Goal: Information Seeking & Learning: Check status

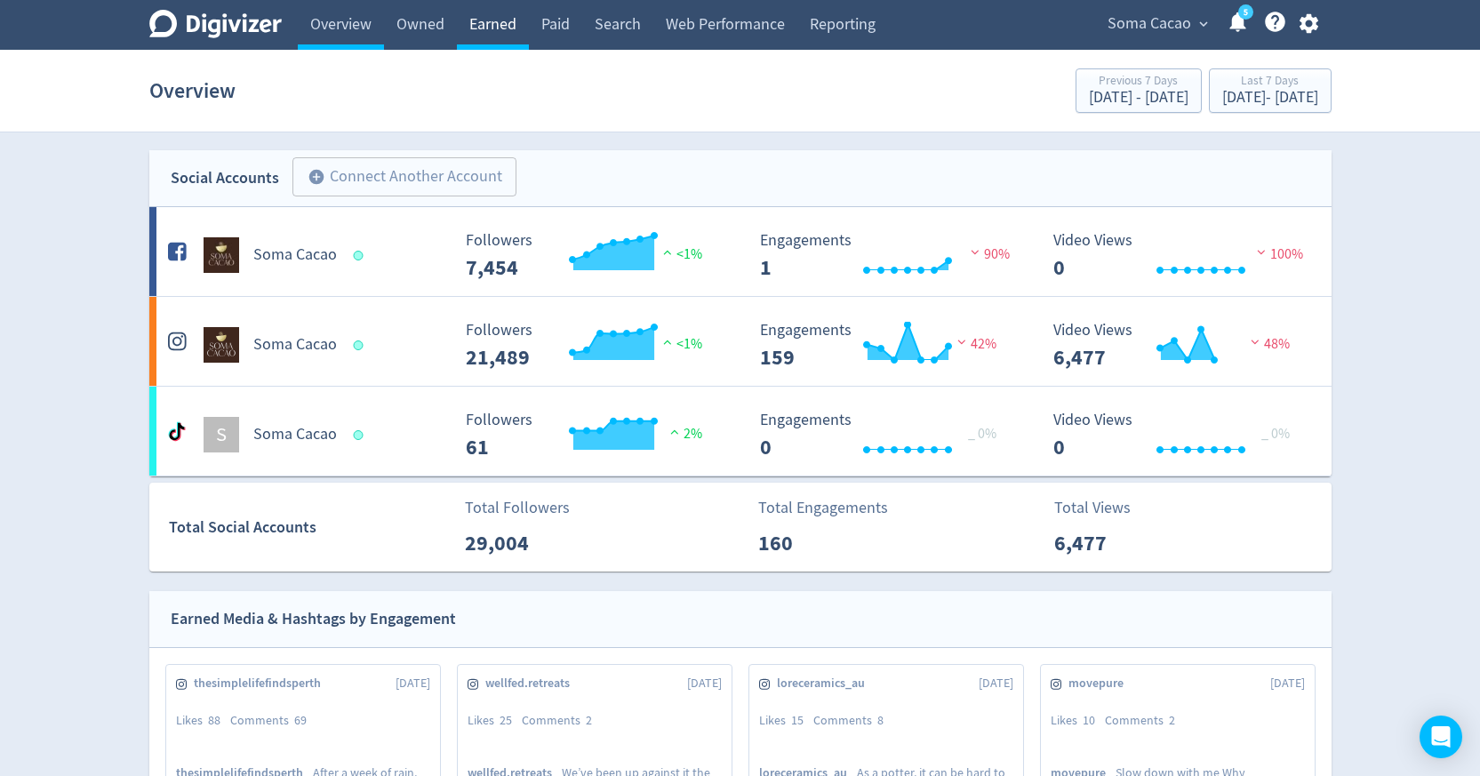
click at [516, 25] on link "Earned" at bounding box center [493, 25] width 72 height 50
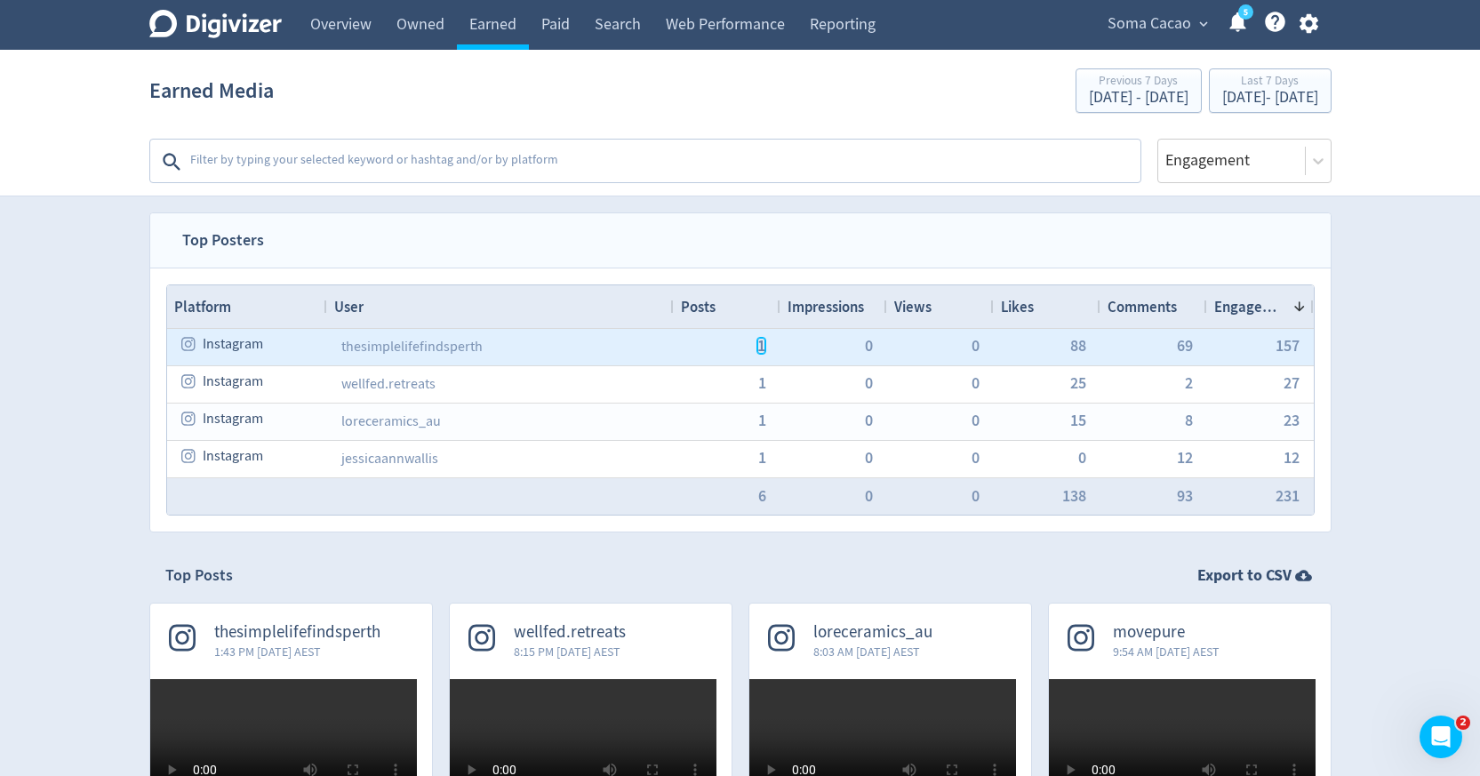
click at [759, 350] on span "1" at bounding box center [761, 346] width 8 height 16
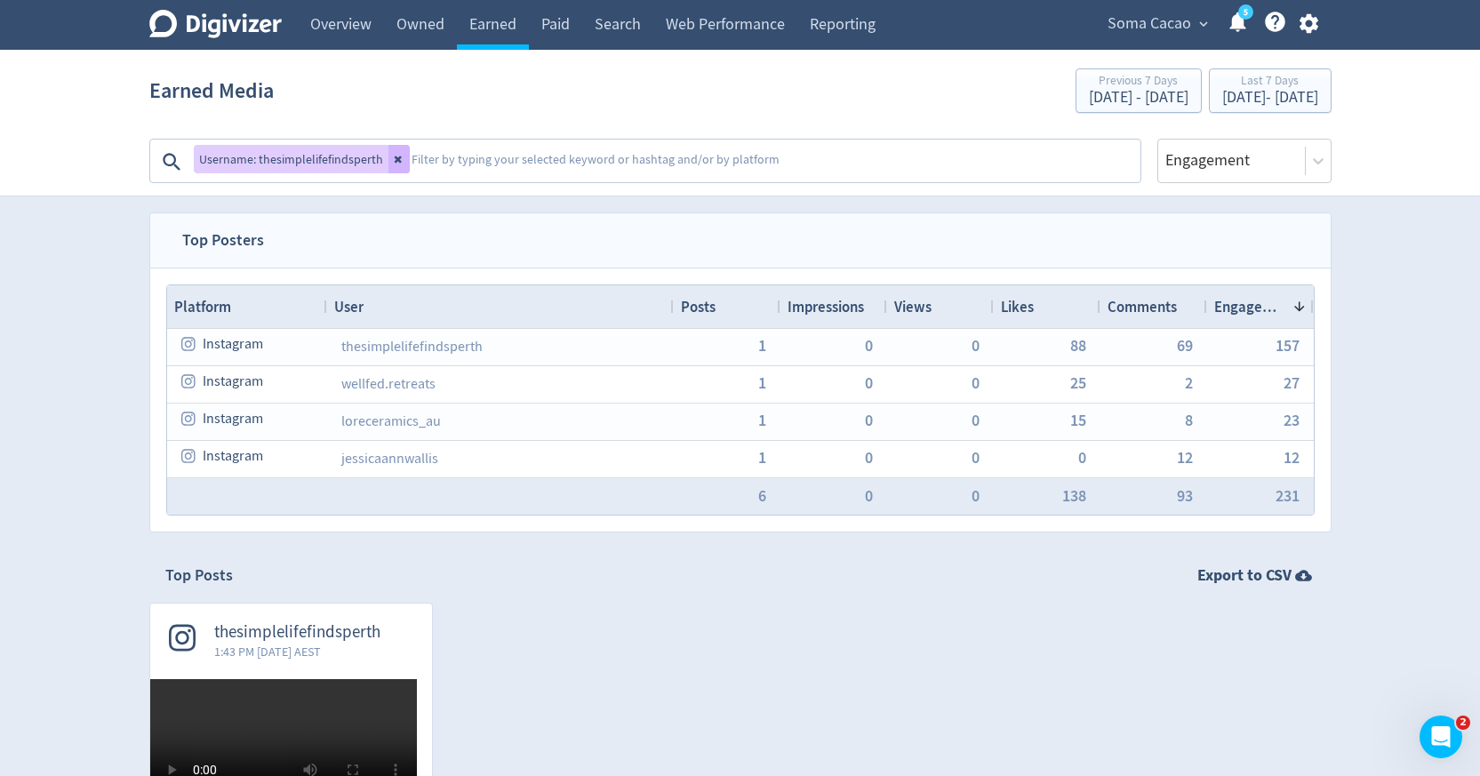
click at [370, 635] on span "thesimplelifefindsperth" at bounding box center [297, 632] width 166 height 20
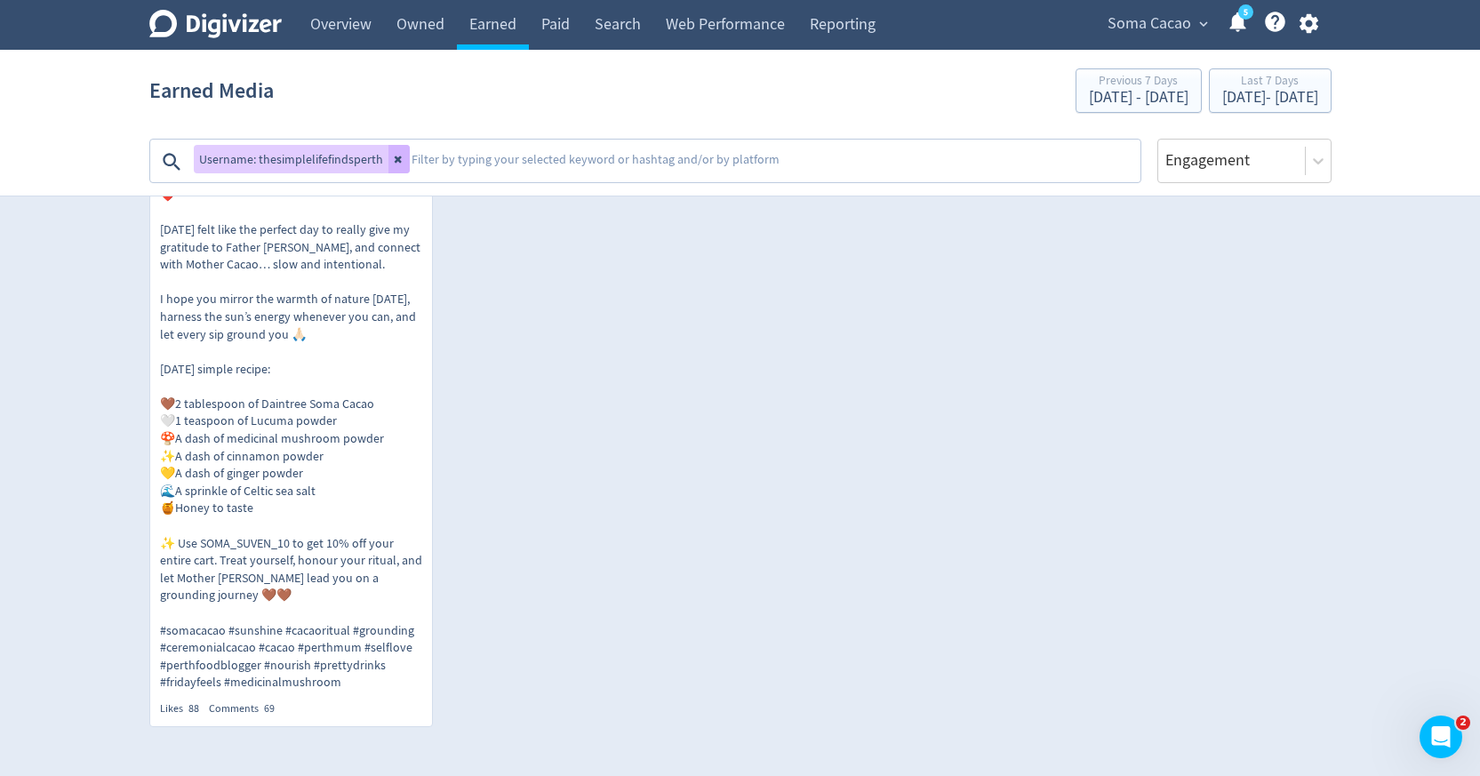
scroll to position [776, 0]
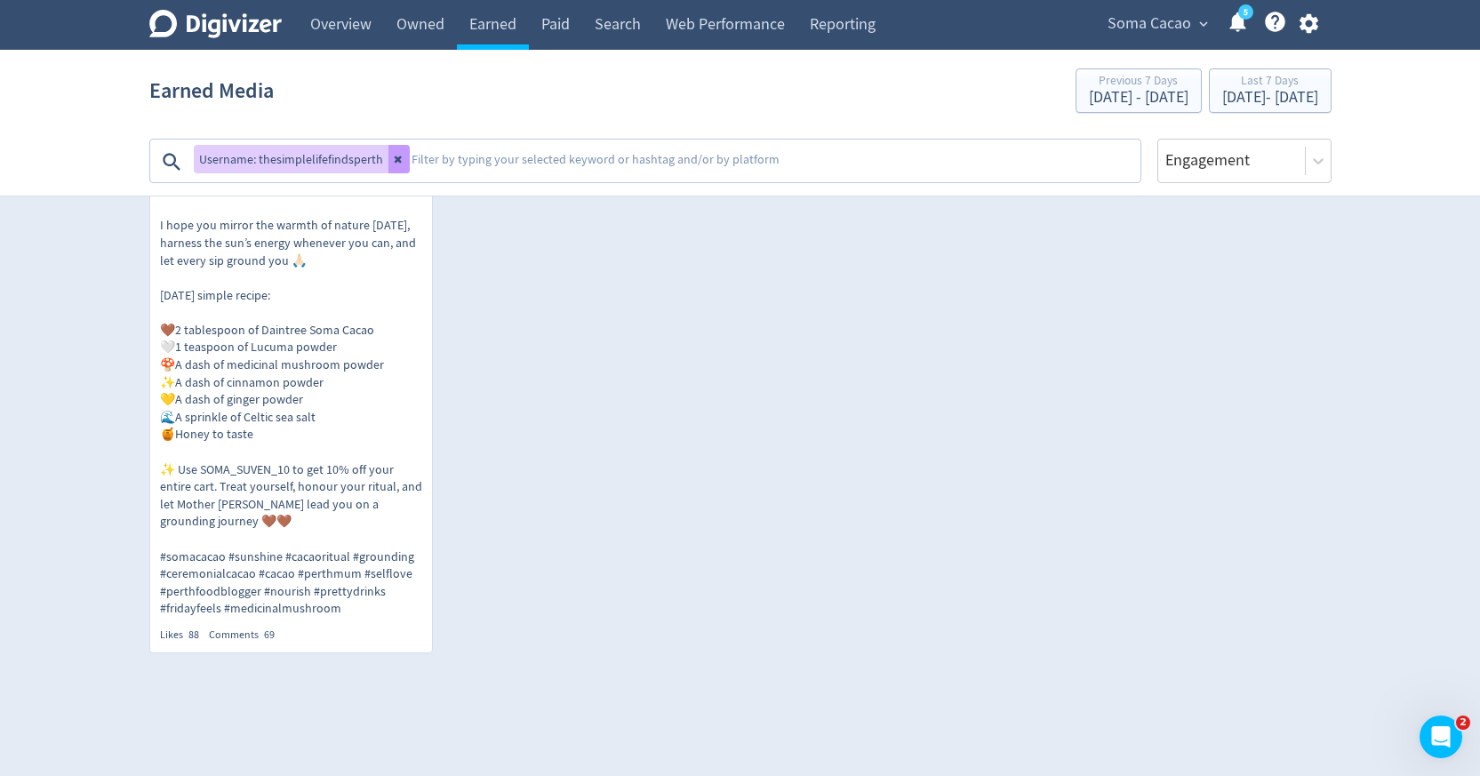
click at [395, 154] on icon at bounding box center [399, 159] width 11 height 11
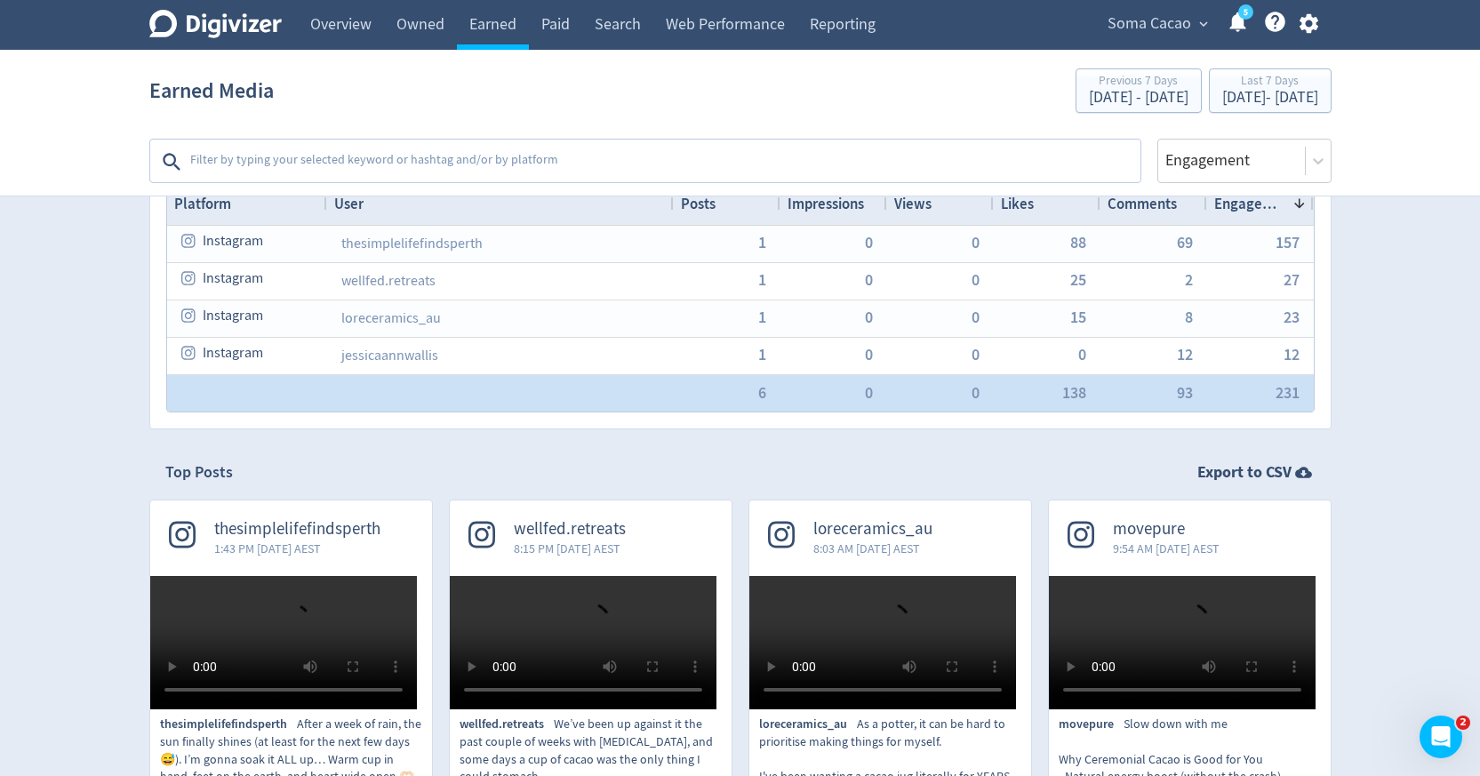
scroll to position [92, 0]
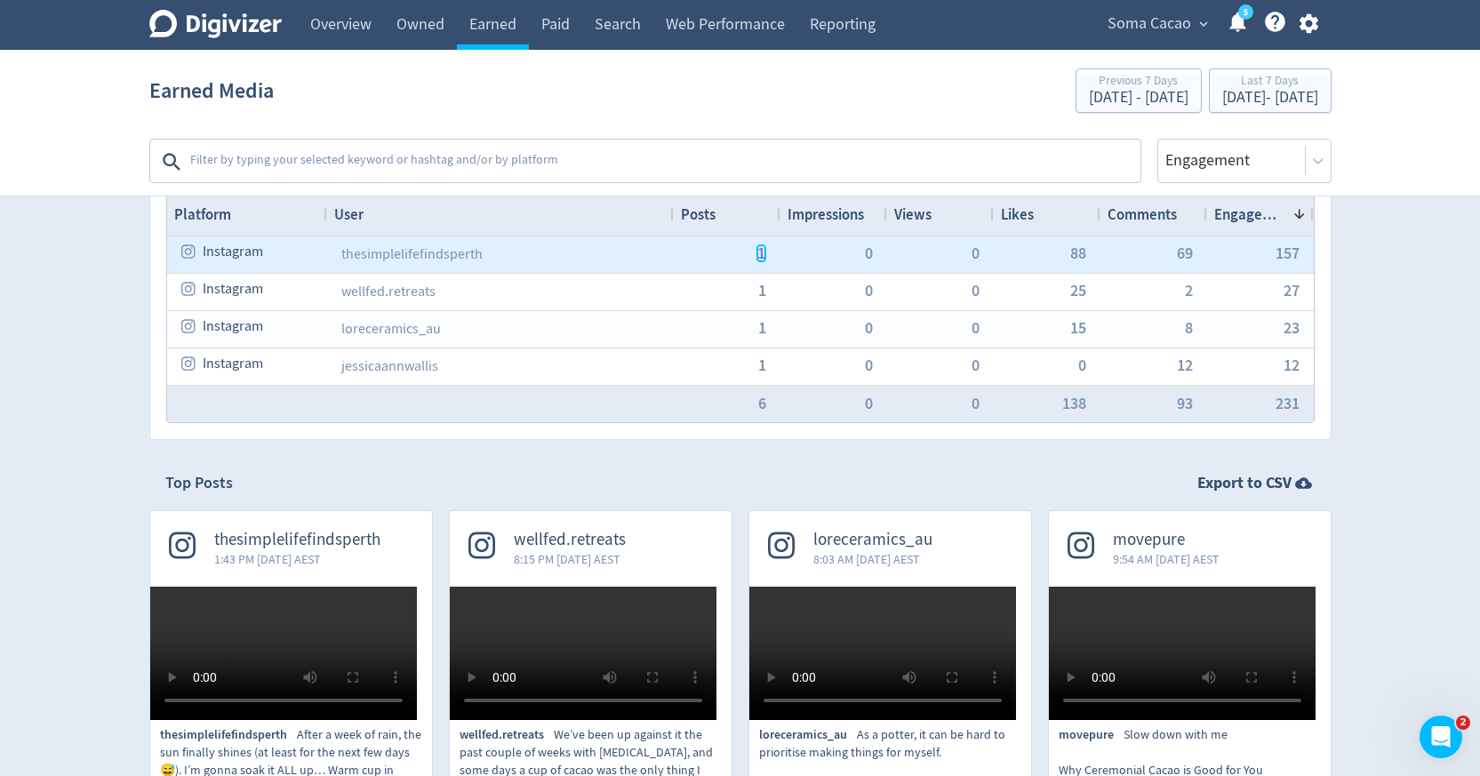
click at [762, 252] on span "1" at bounding box center [761, 253] width 8 height 16
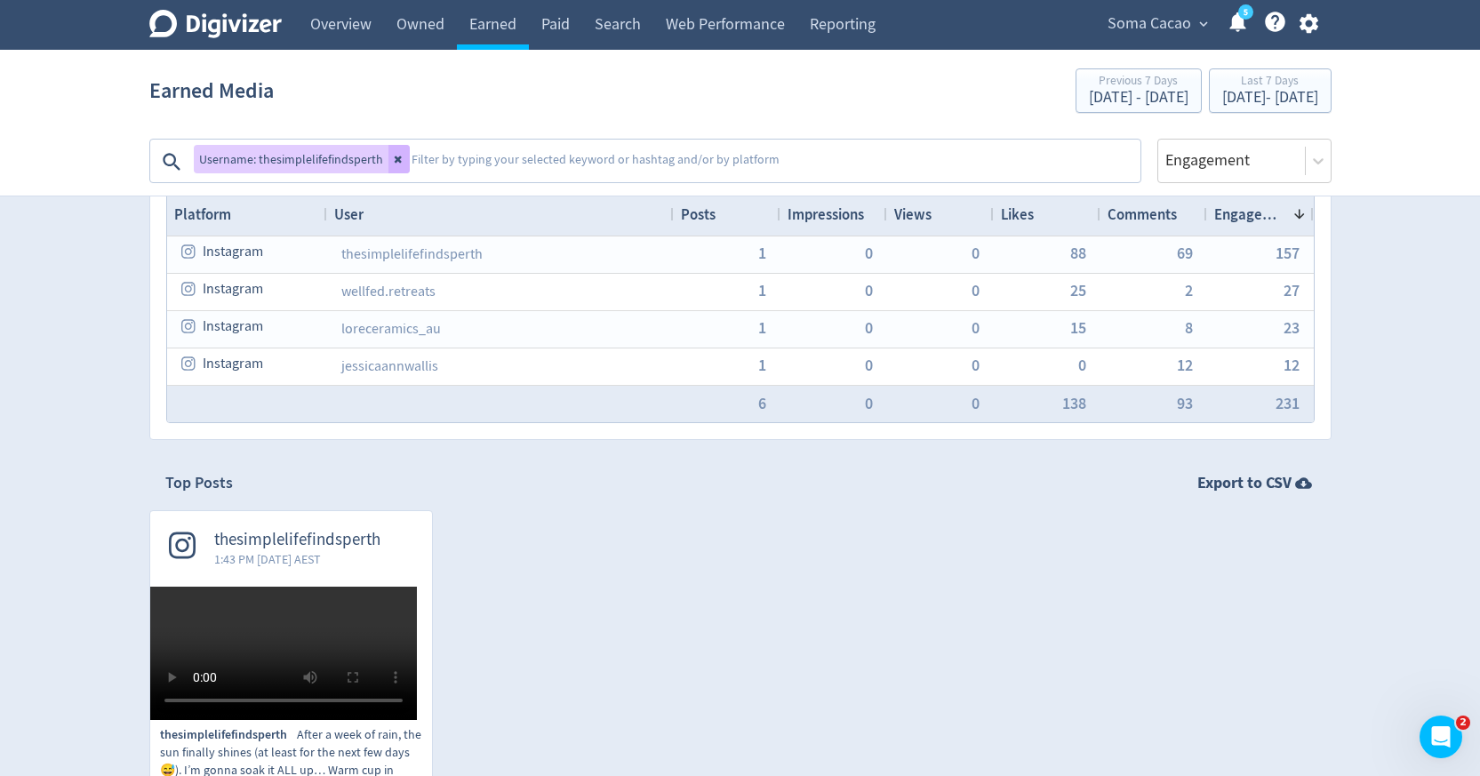
click at [740, 172] on textarea at bounding box center [774, 162] width 729 height 36
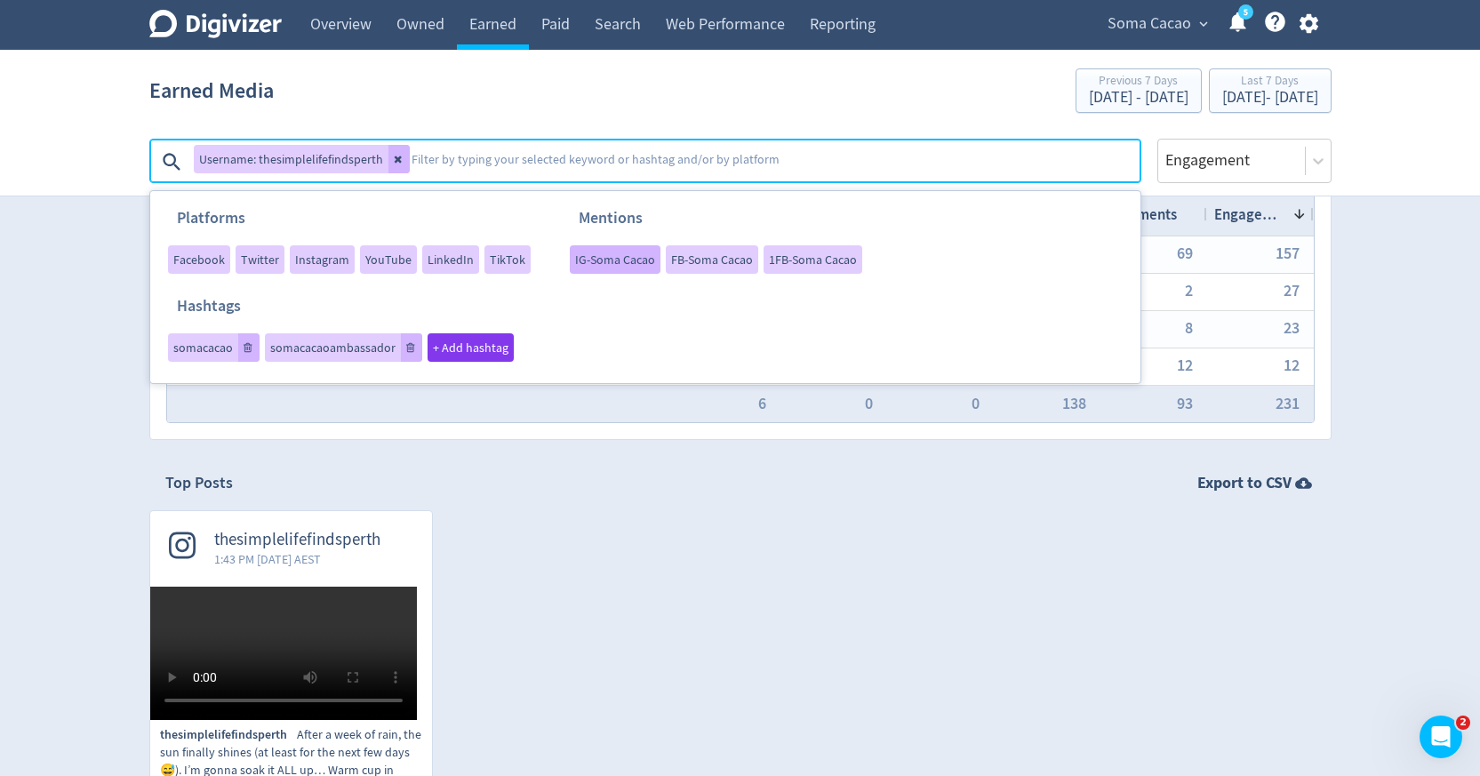
click at [603, 261] on span "IG-Soma Cacao" at bounding box center [615, 259] width 80 height 12
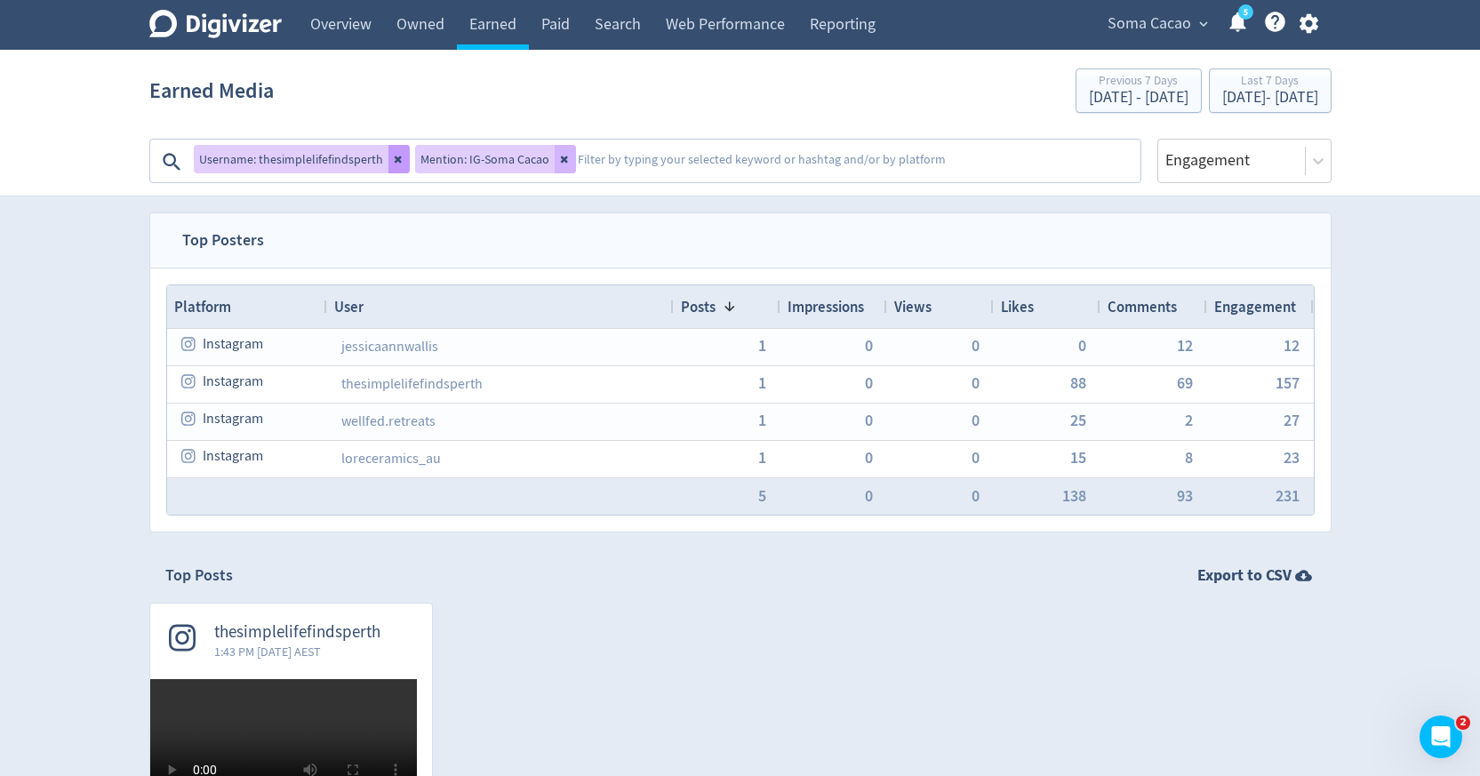
click at [394, 163] on icon at bounding box center [399, 159] width 11 height 11
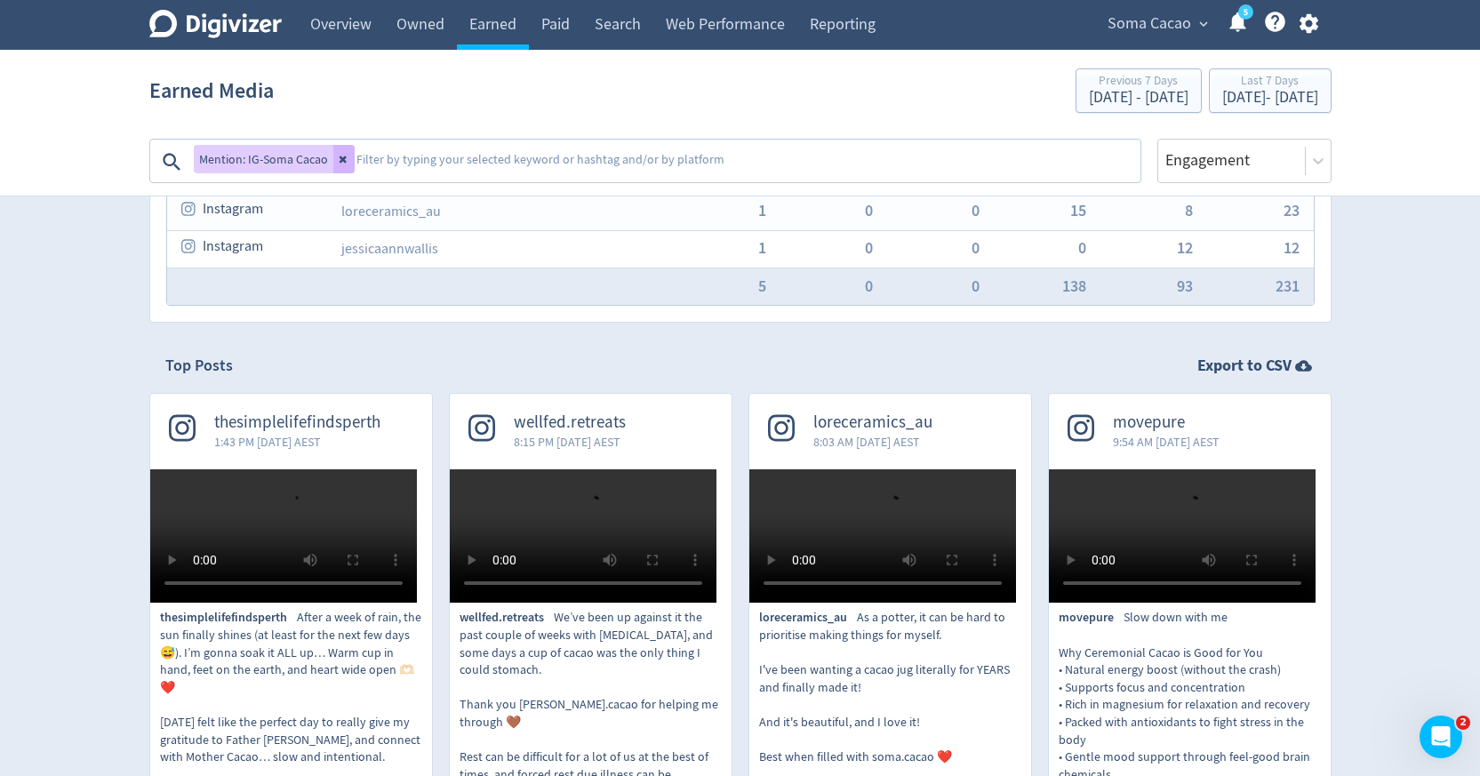
scroll to position [211, 0]
click at [370, 419] on span "thesimplelifefindsperth" at bounding box center [297, 421] width 166 height 20
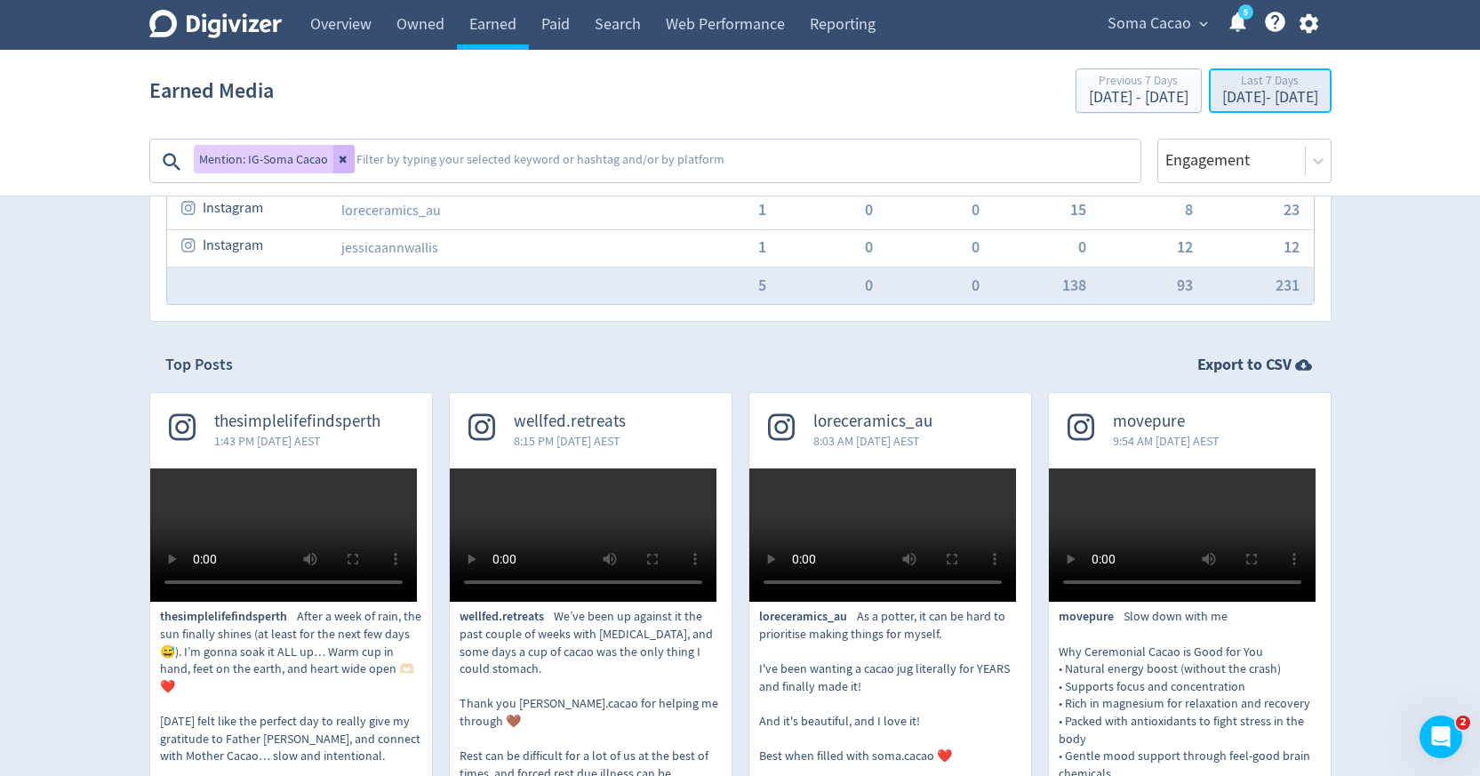
click at [1229, 92] on div "Aug 26, 2025 - Sep 1, 2025" at bounding box center [1270, 98] width 96 height 16
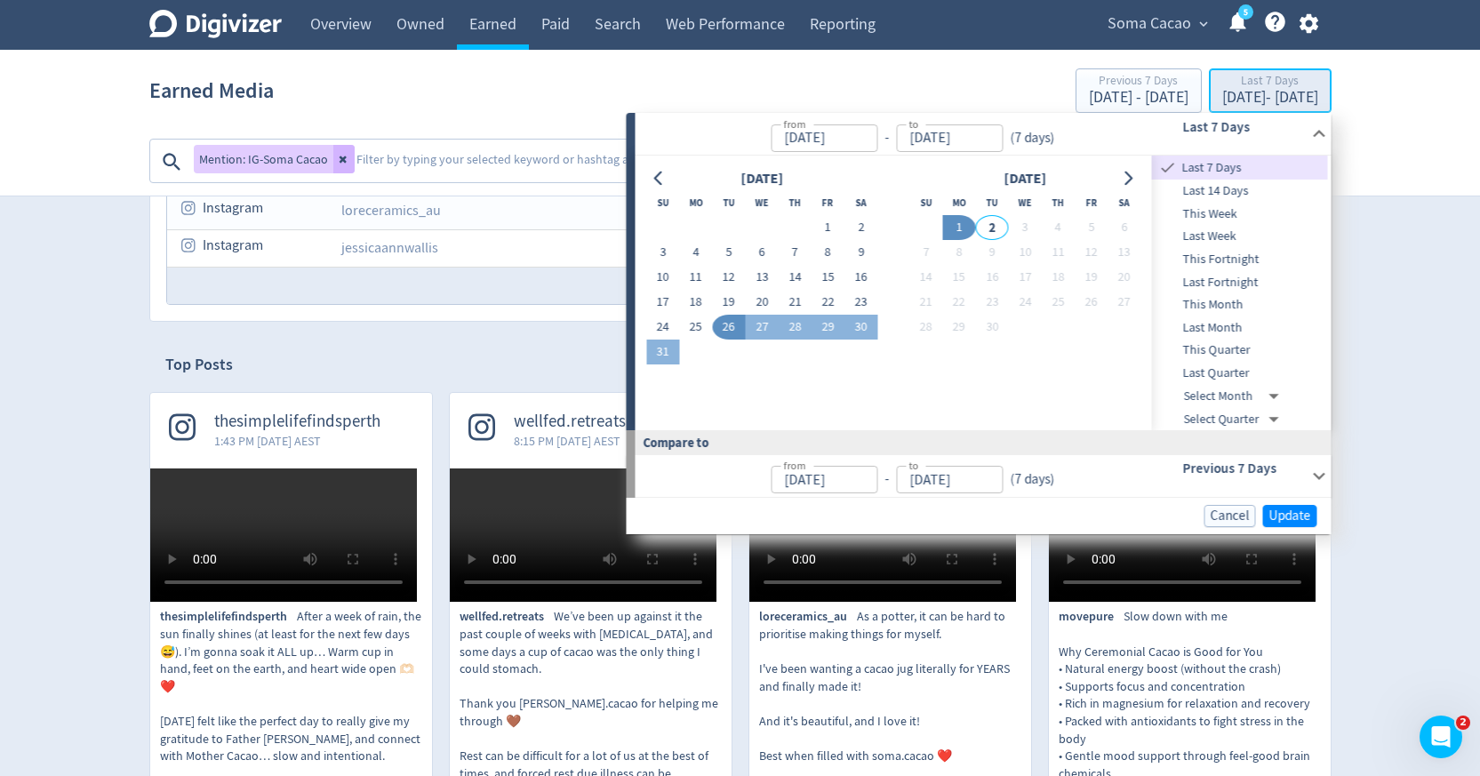
type input "[DATE]"
type input "Sep 01, 2025"
type input "[DATE]"
click at [663, 180] on icon "Go to previous month" at bounding box center [659, 179] width 14 height 14
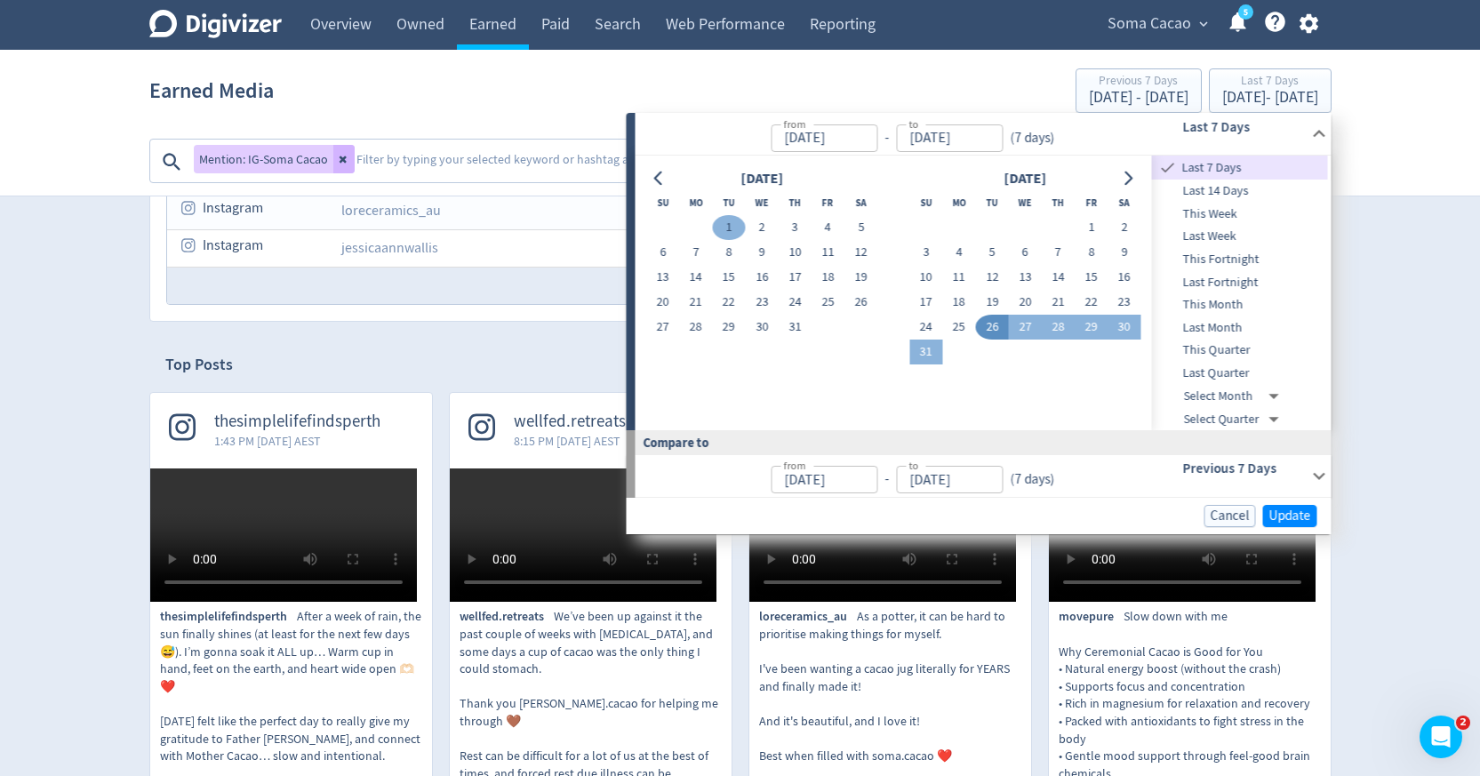
click at [723, 217] on button "1" at bounding box center [728, 227] width 33 height 25
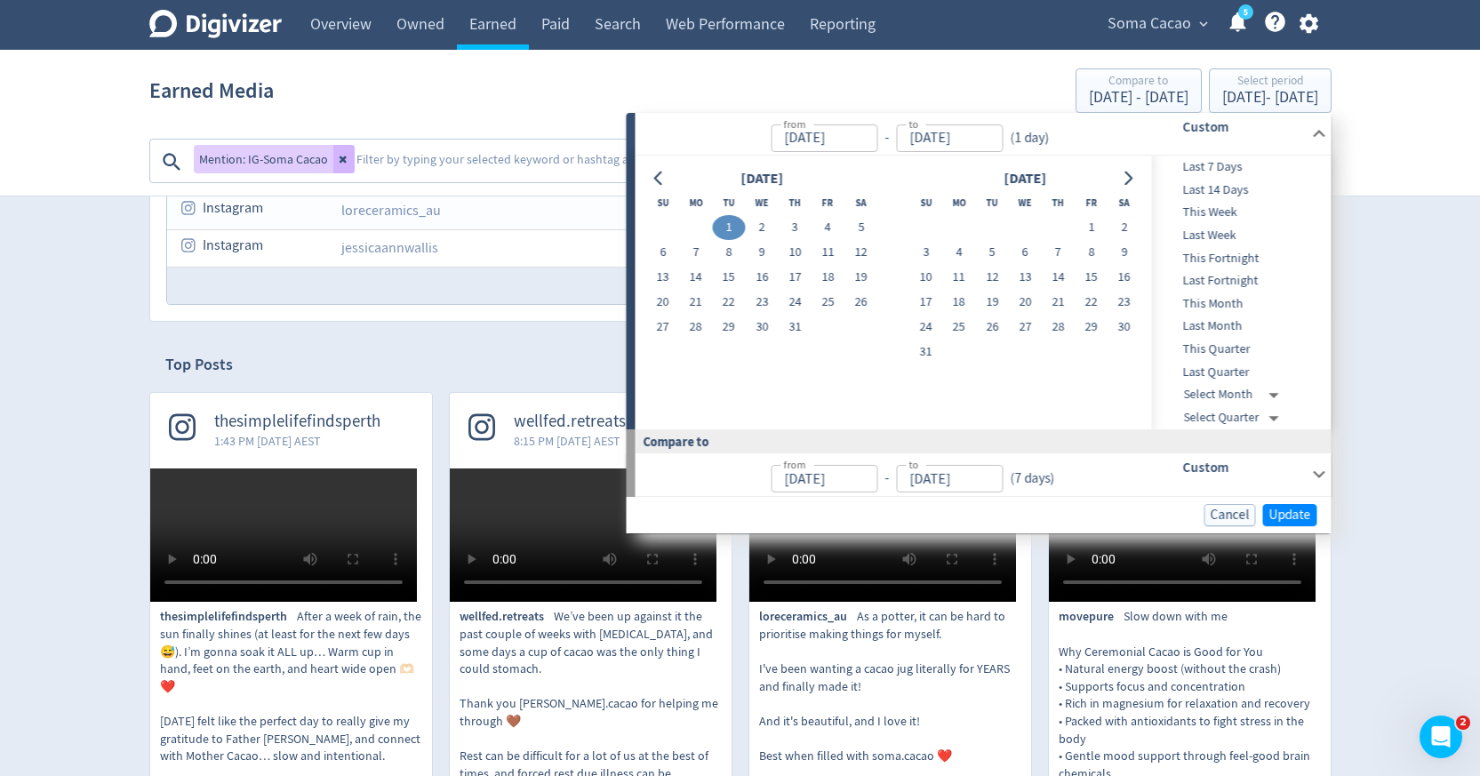
type input "Jul 01, 2025"
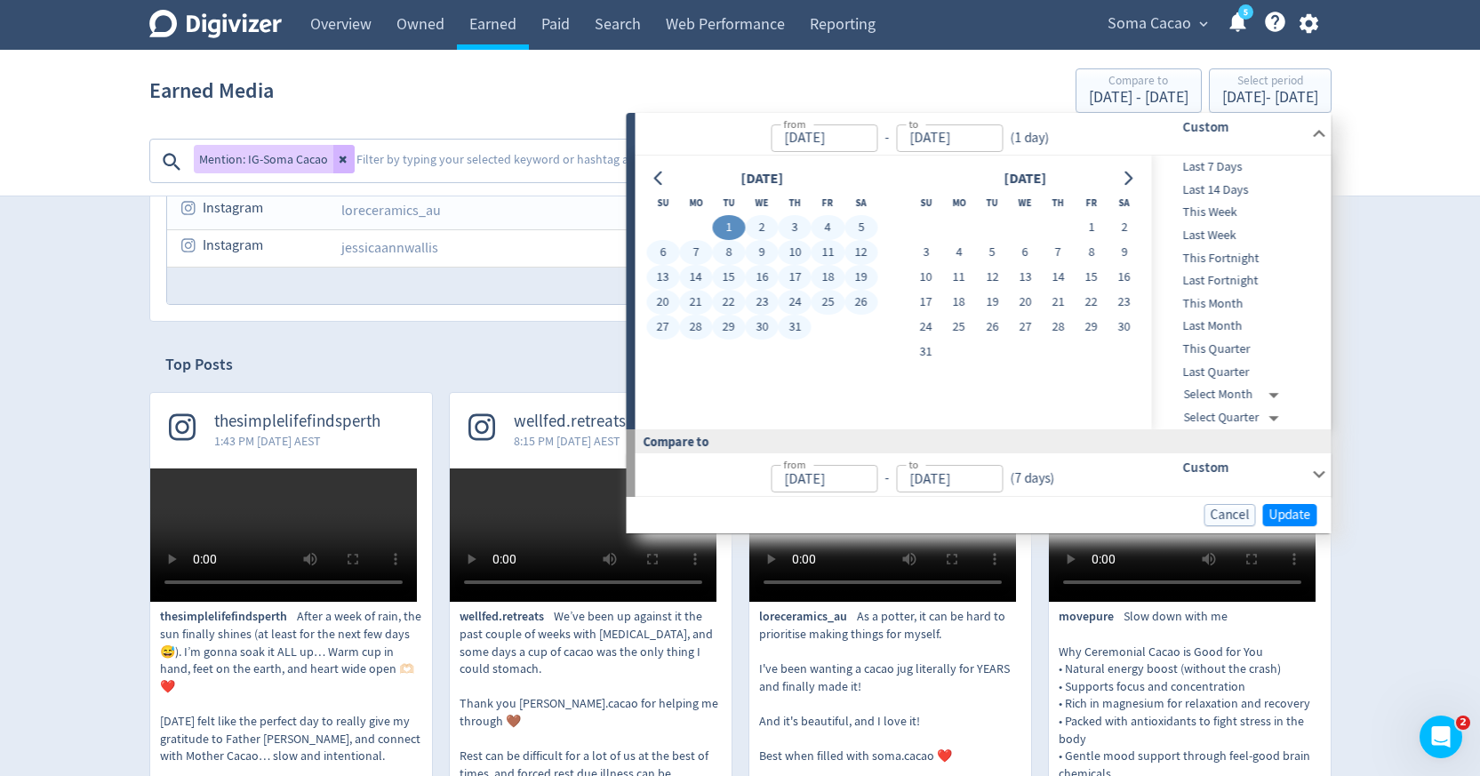
click at [781, 327] on button "31" at bounding box center [795, 327] width 33 height 25
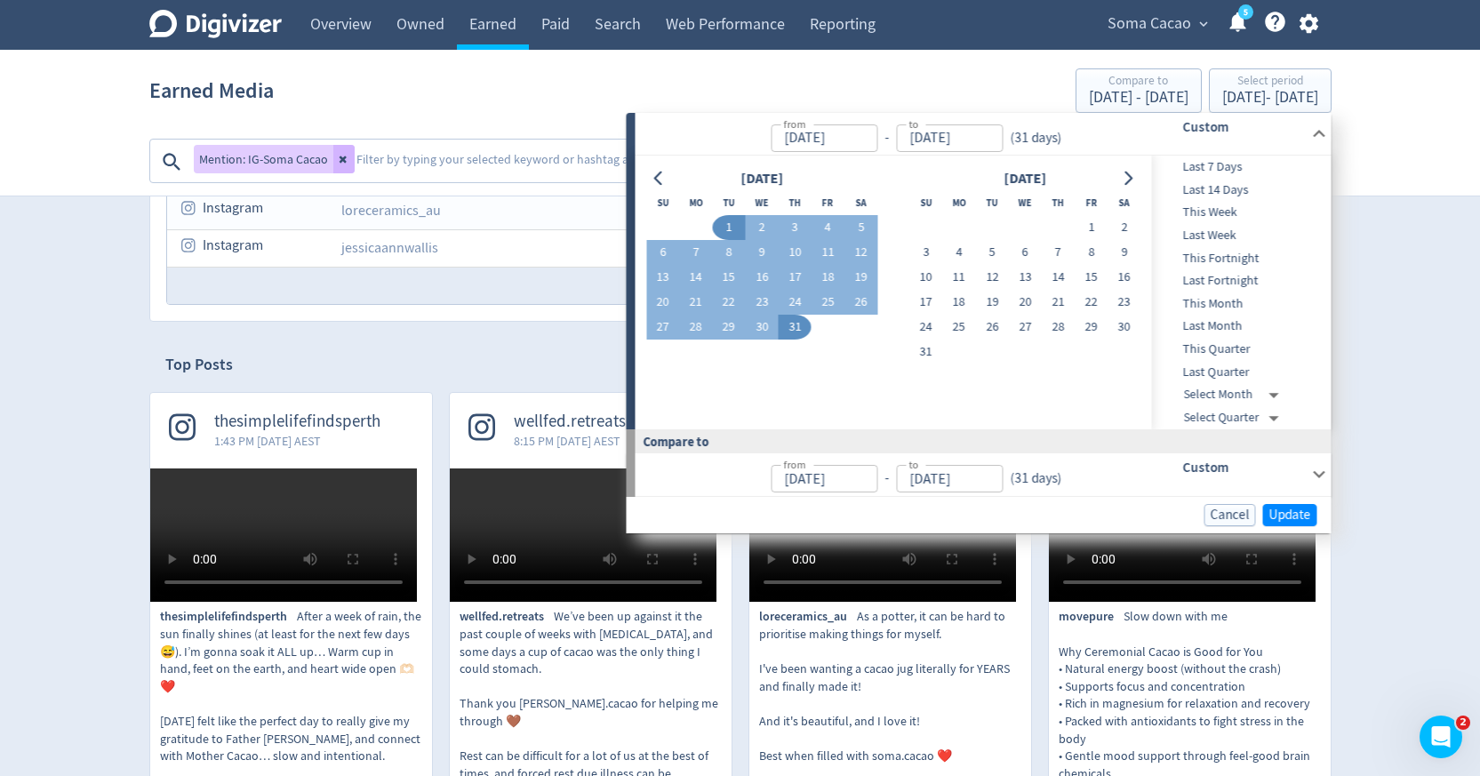
type input "Jul 31, 2025"
type input "May 31, 2025"
type input "Jun 30, 2025"
click at [1274, 518] on span "Update" at bounding box center [1290, 514] width 42 height 13
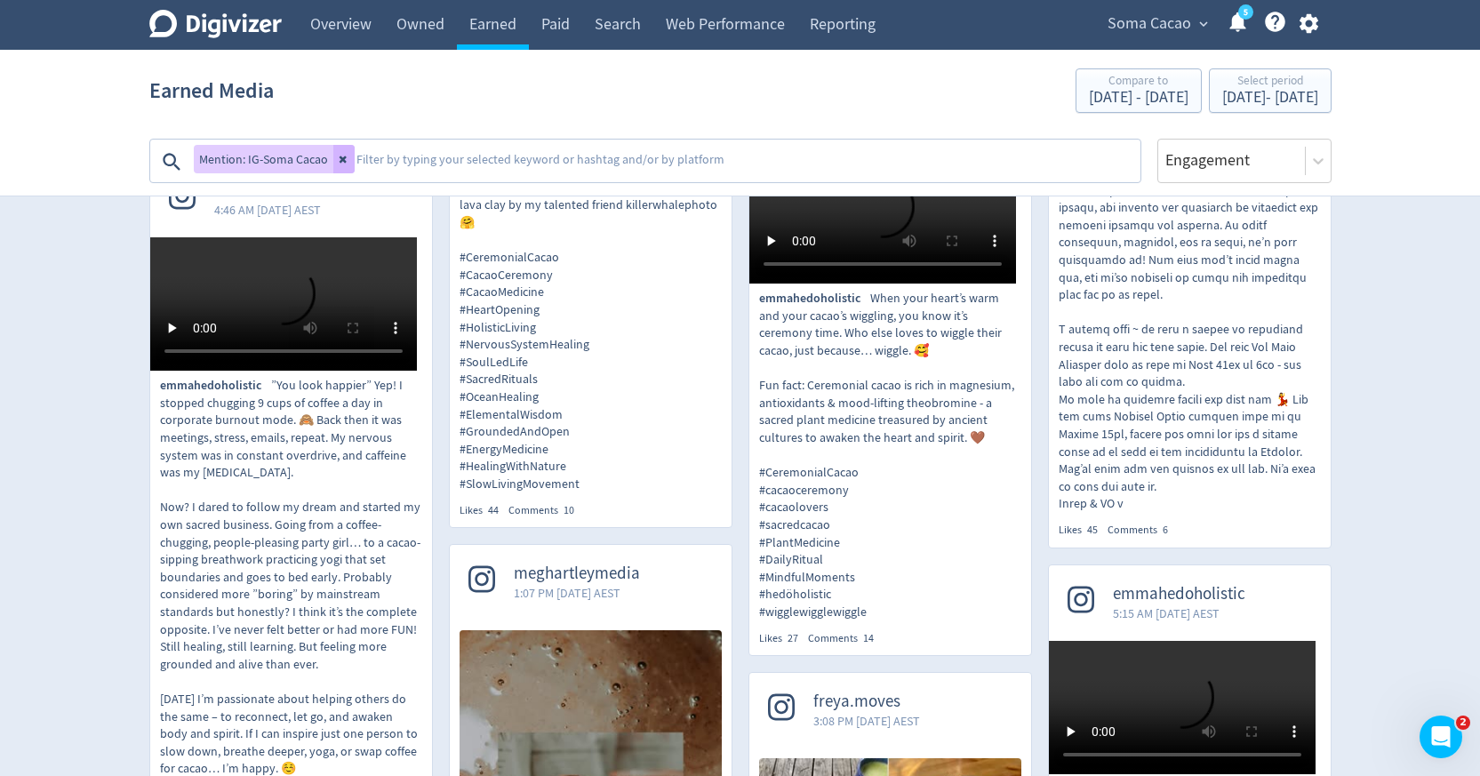
scroll to position [880, 0]
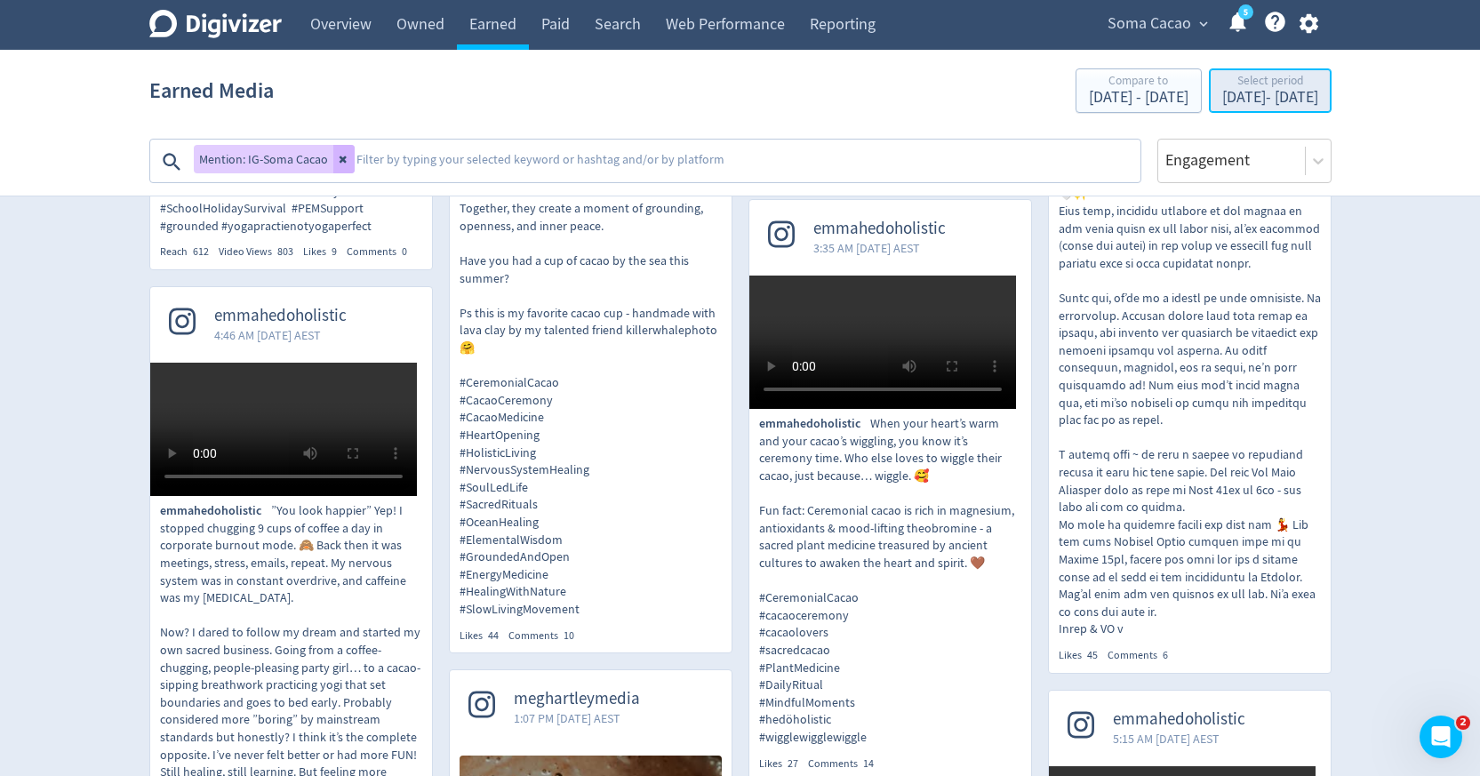
click at [1281, 92] on div "Jul 1, 2025 - Jul 31, 2025" at bounding box center [1270, 98] width 96 height 16
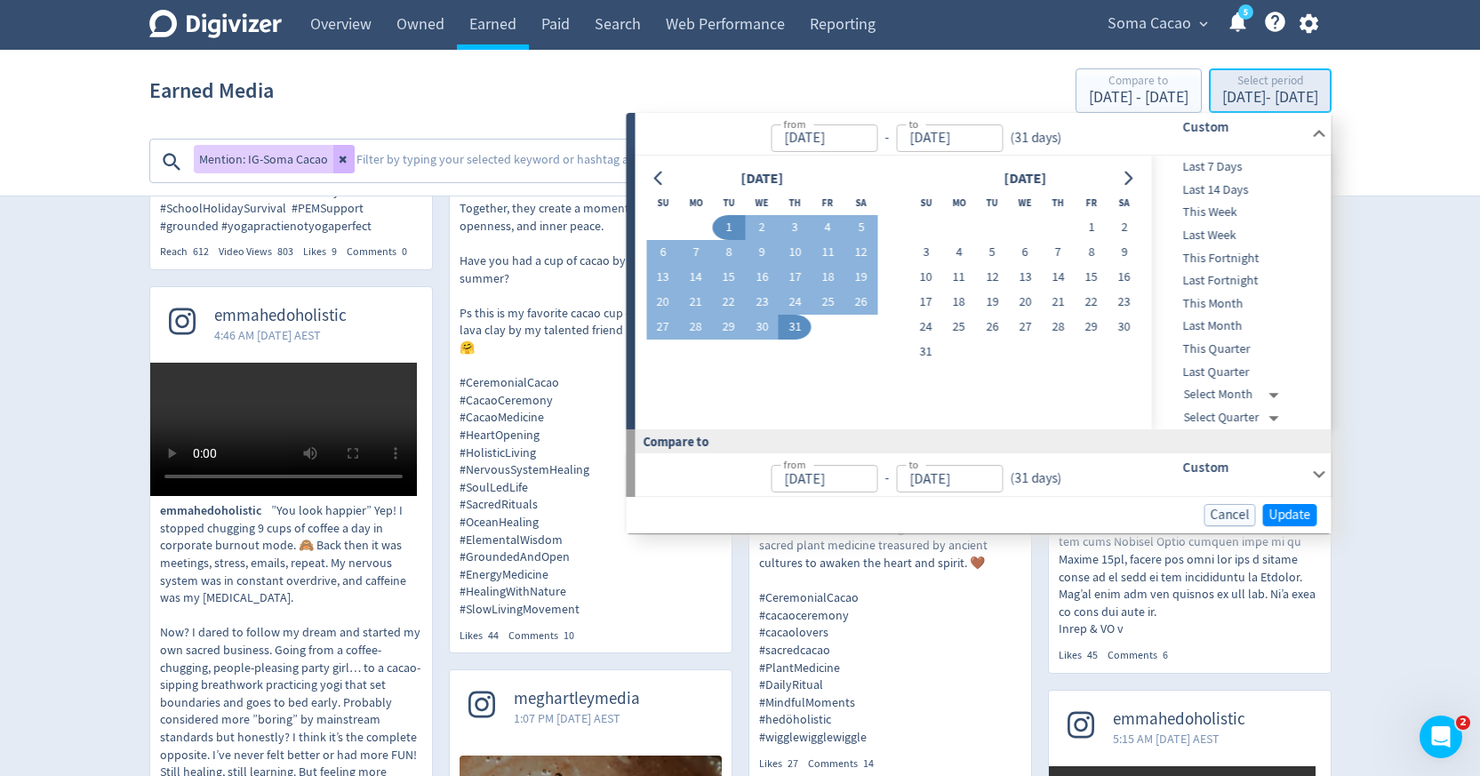
type input "Jul 01, 2025"
type input "Jul 31, 2025"
type input "May 31, 2025"
type input "Jun 30, 2025"
click at [791, 260] on button "10" at bounding box center [795, 252] width 33 height 25
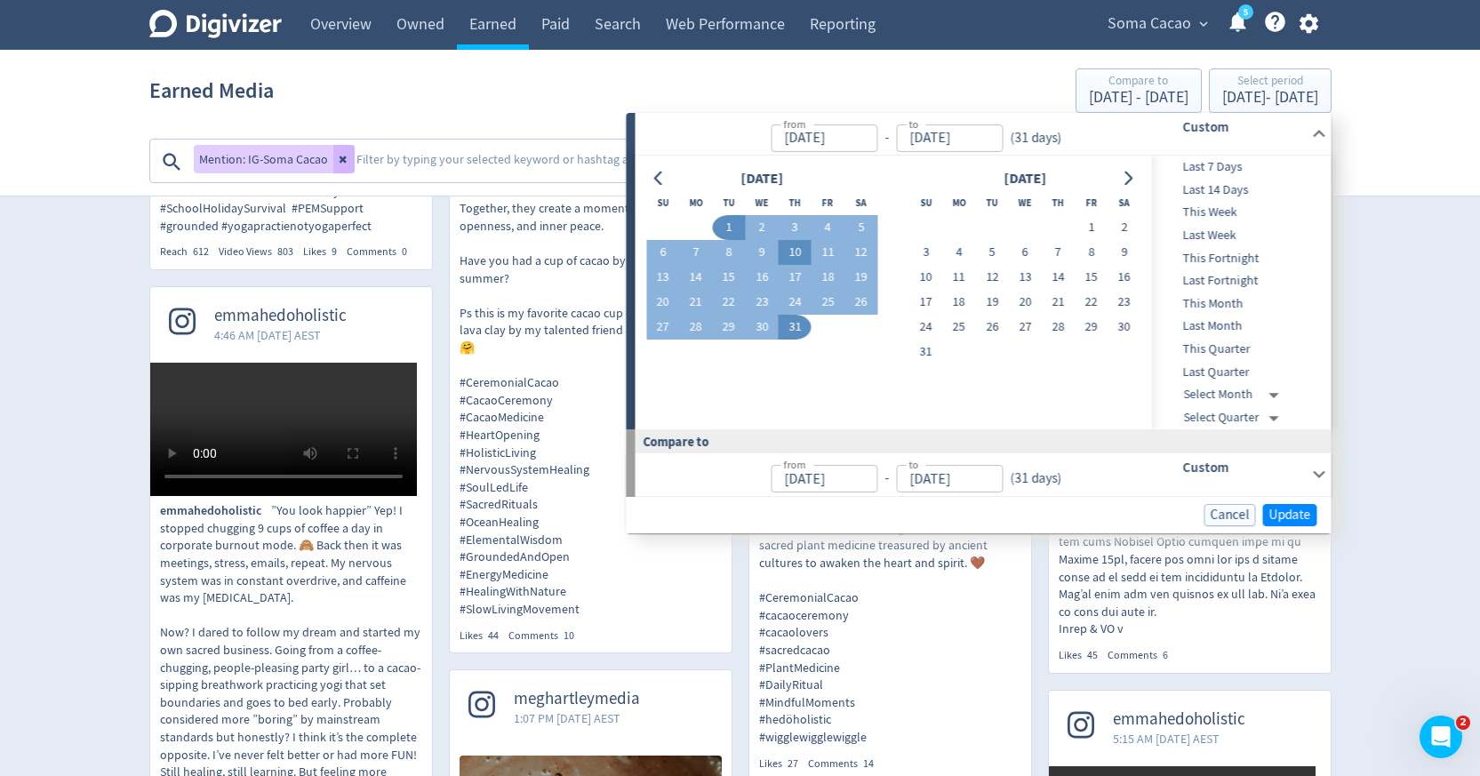
type input "Jul 10, 2025"
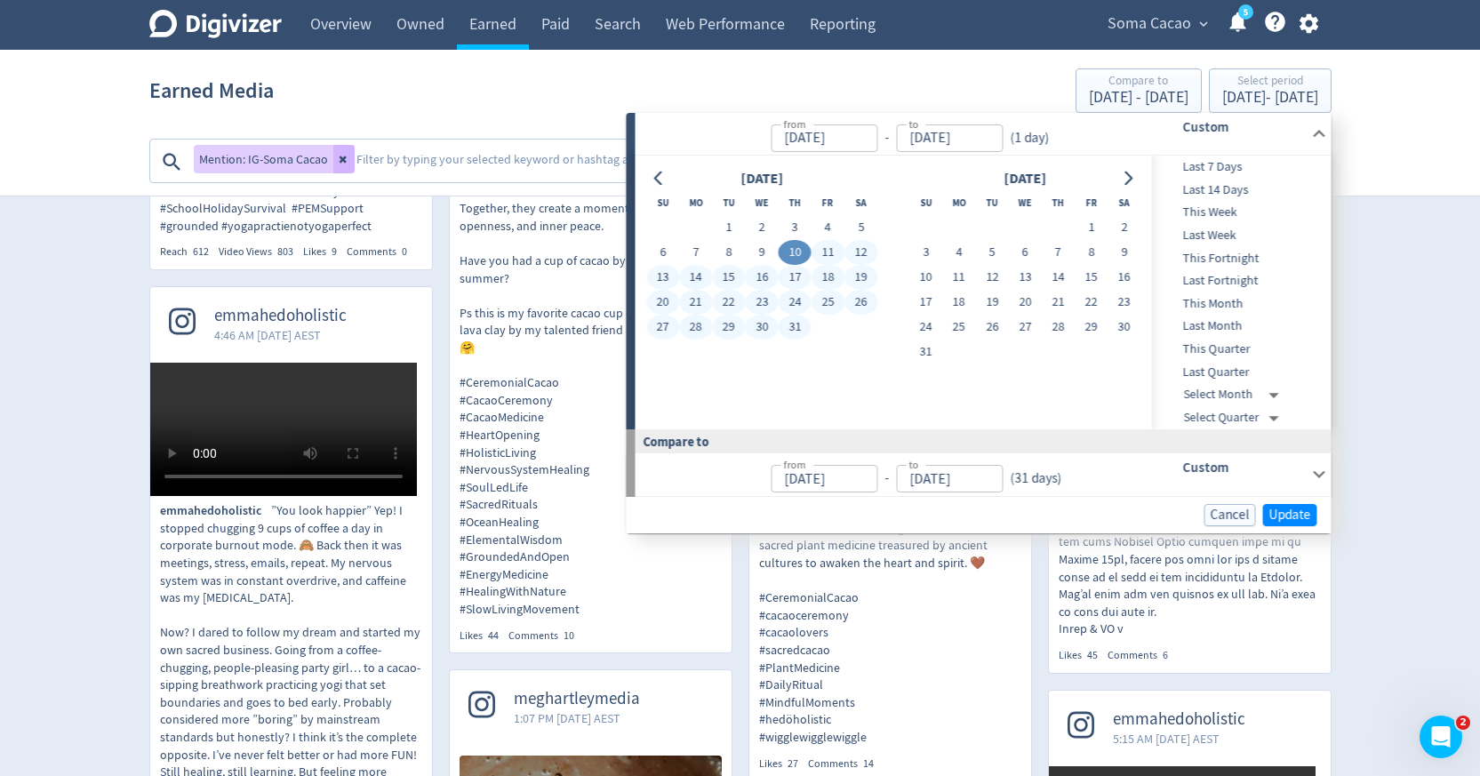
click at [791, 323] on button "31" at bounding box center [795, 327] width 33 height 25
type input "Jul 31, 2025"
type input "Jun 18, 2025"
type input "Jul 09, 2025"
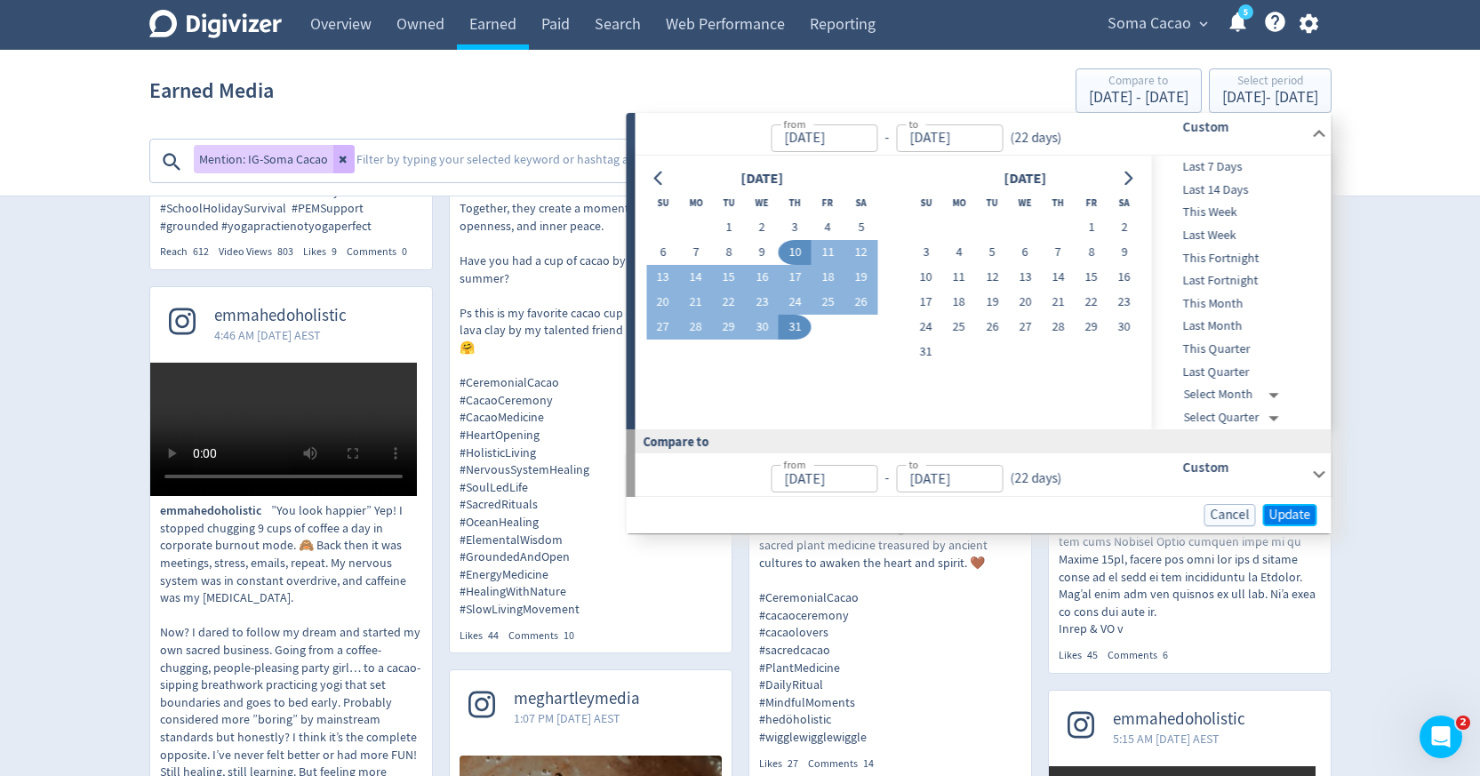
click at [1280, 521] on span "Update" at bounding box center [1290, 514] width 42 height 13
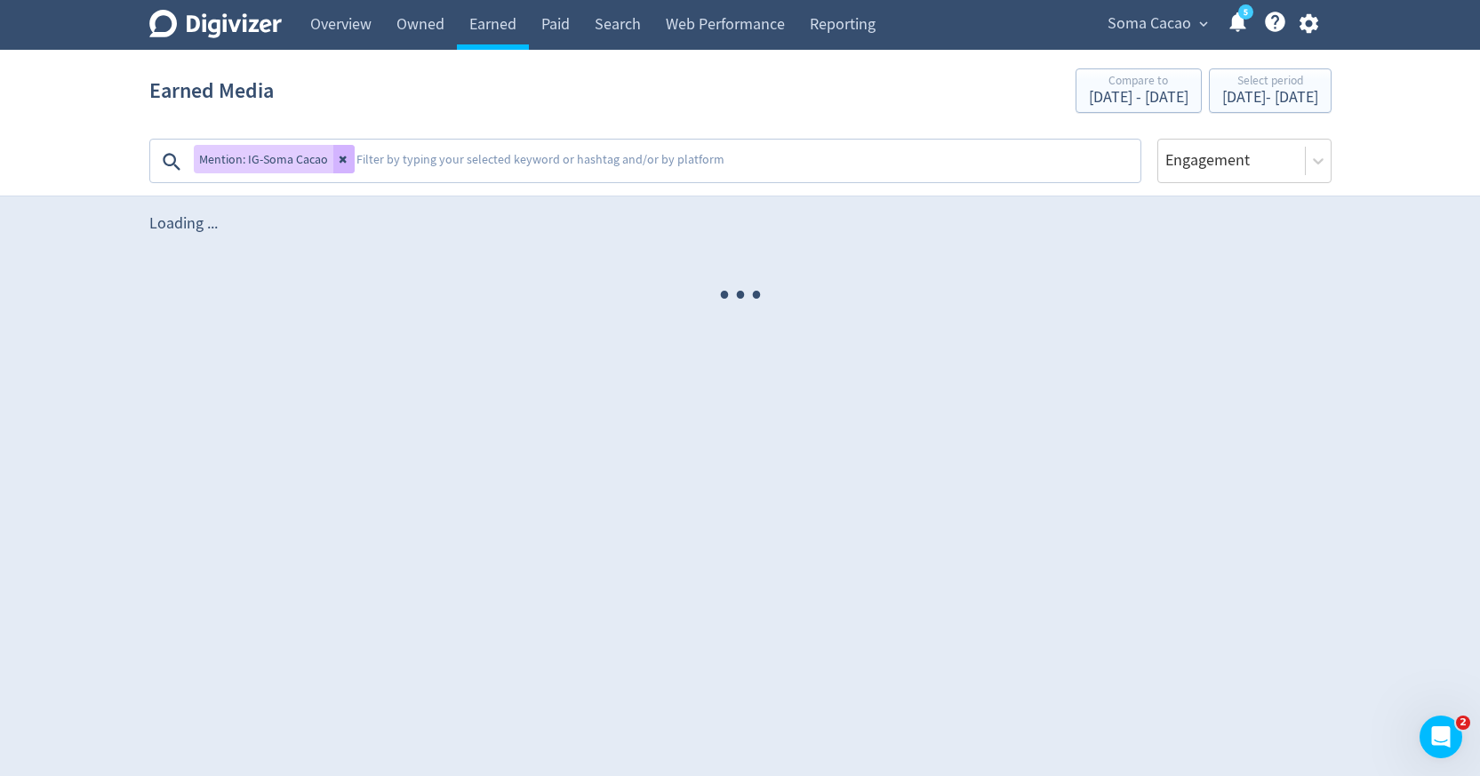
scroll to position [0, 0]
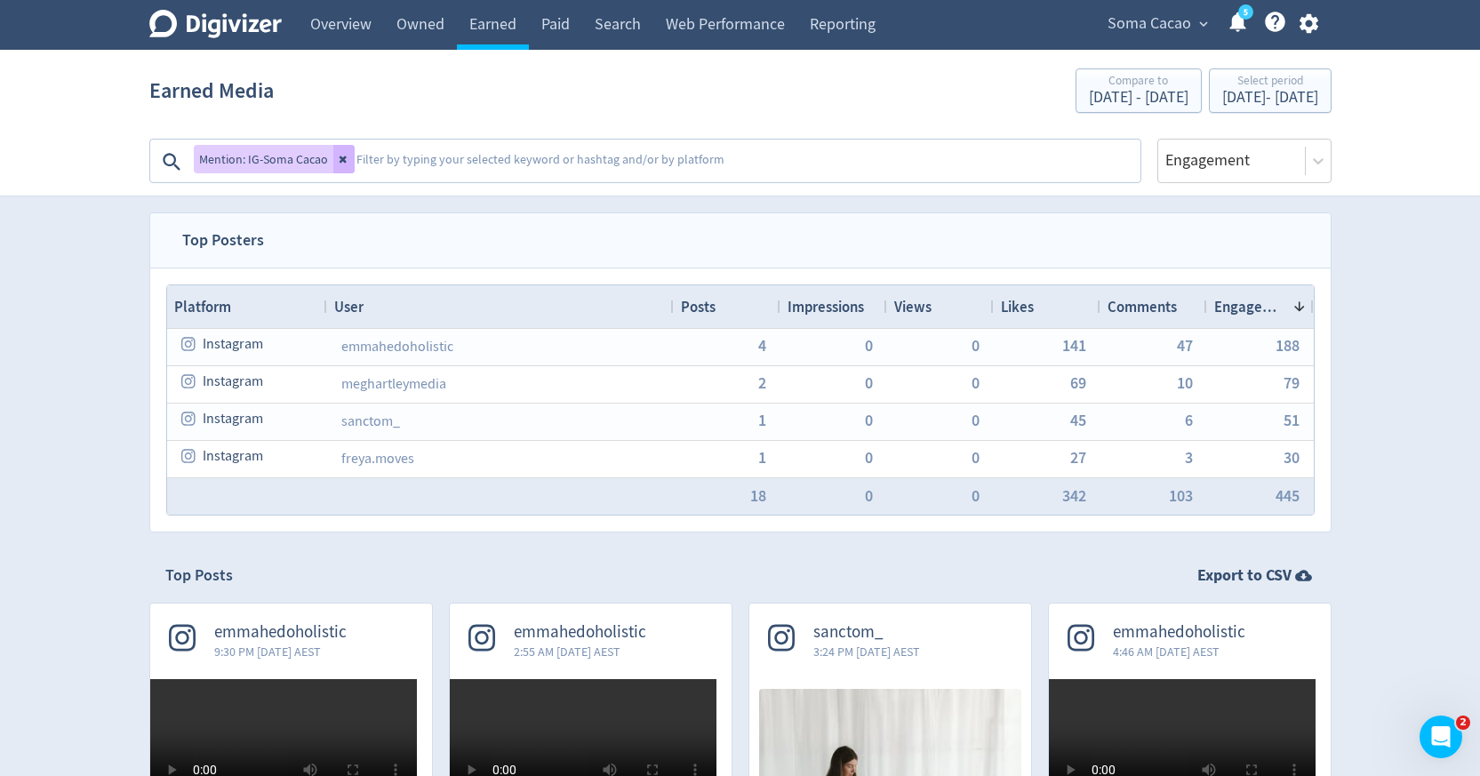
click at [958, 305] on div "Views" at bounding box center [940, 307] width 92 height 34
click at [958, 305] on div "Views 1" at bounding box center [940, 307] width 92 height 34
click at [1295, 89] on div "Select period" at bounding box center [1270, 82] width 96 height 15
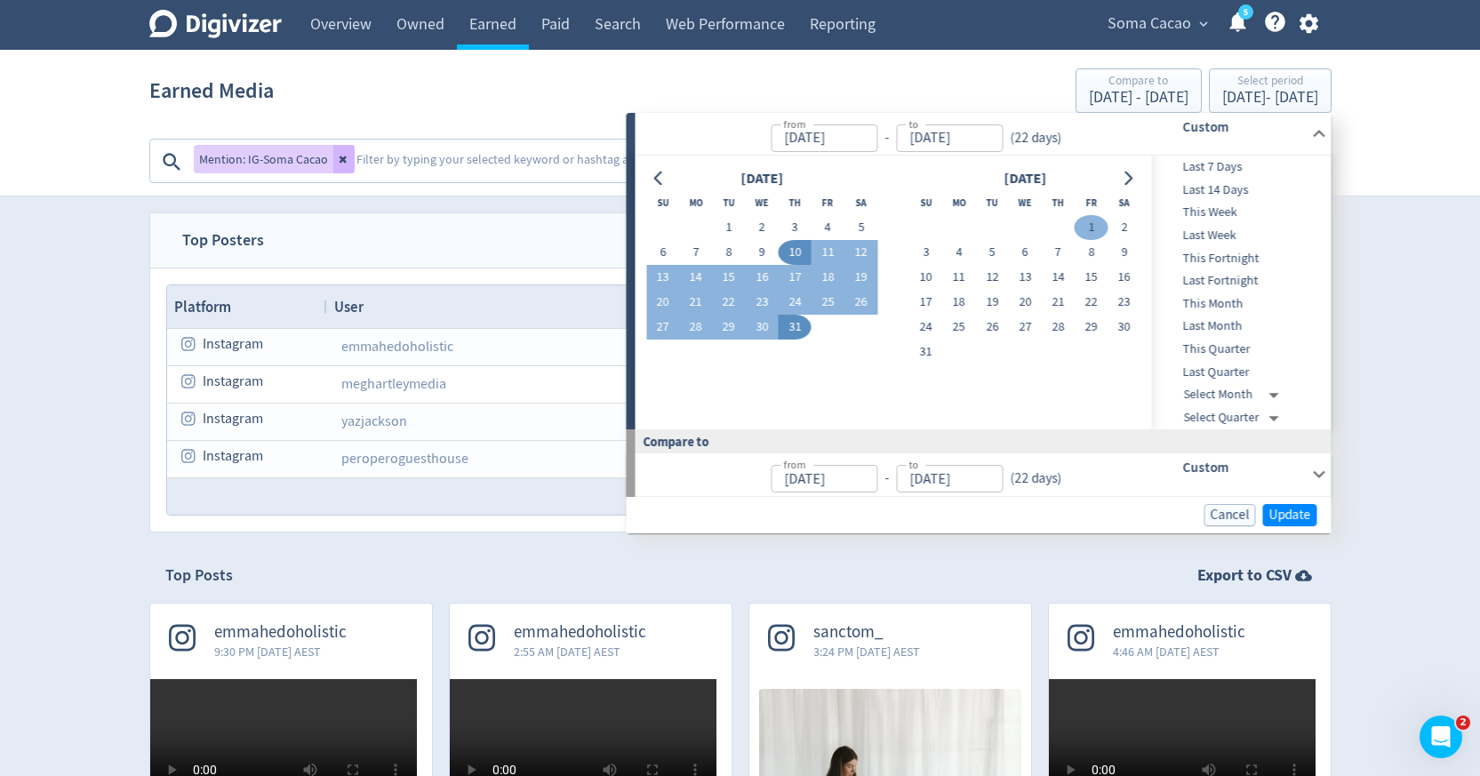
click at [1082, 232] on button "1" at bounding box center [1090, 227] width 33 height 25
type input "Aug 01, 2025"
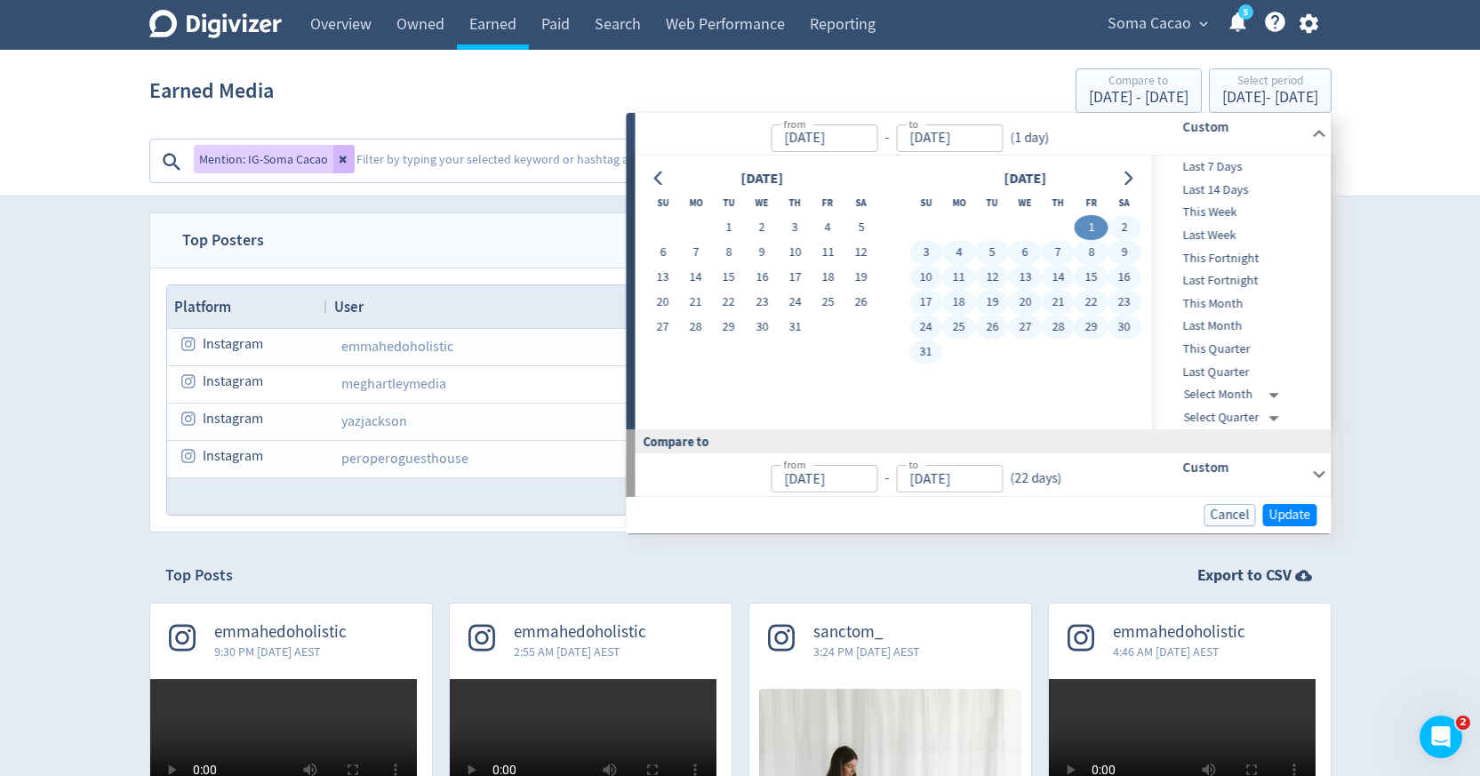
click at [929, 352] on button "31" at bounding box center [925, 351] width 33 height 25
type input "Aug 31, 2025"
type input "Jul 01, 2025"
type input "Jul 31, 2025"
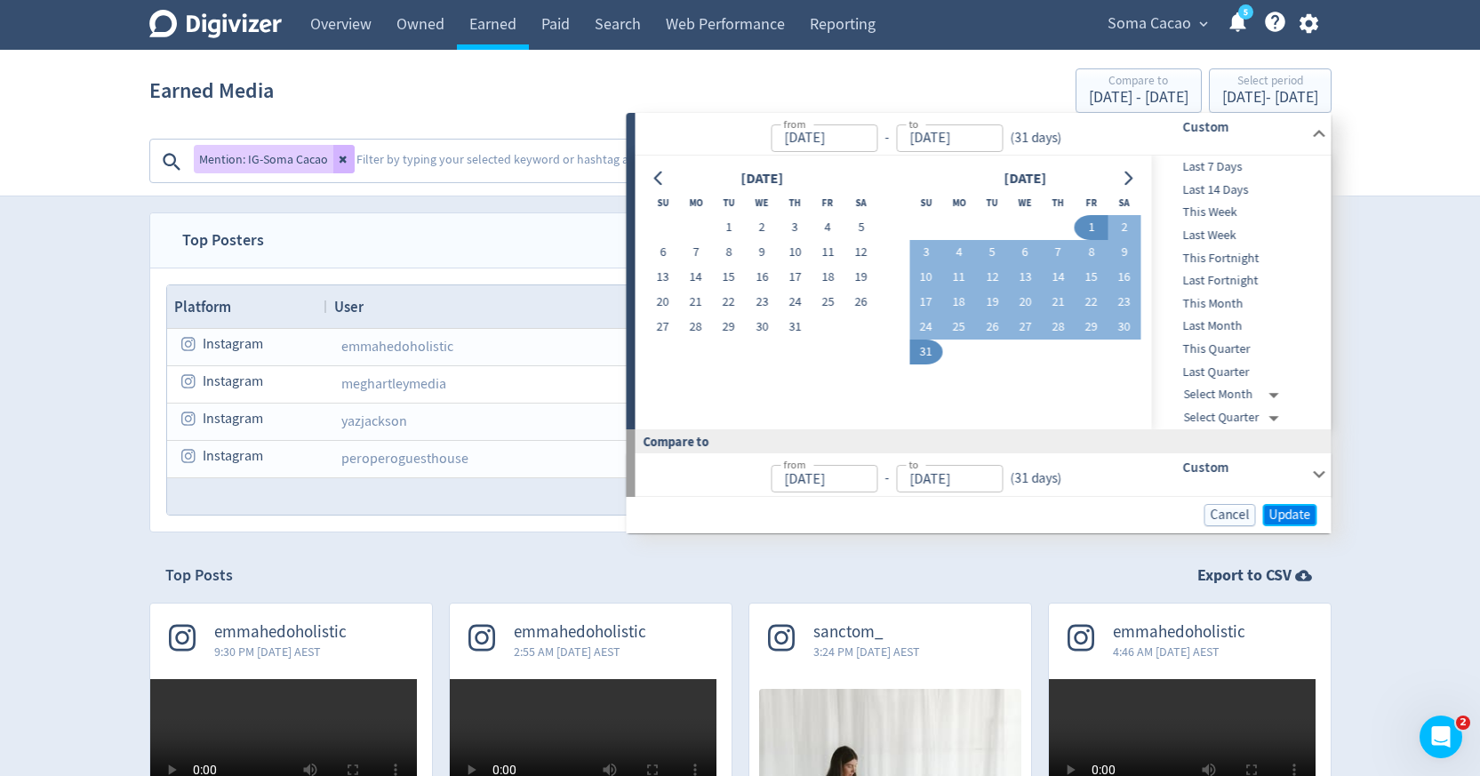
click at [1285, 518] on span "Update" at bounding box center [1290, 514] width 42 height 13
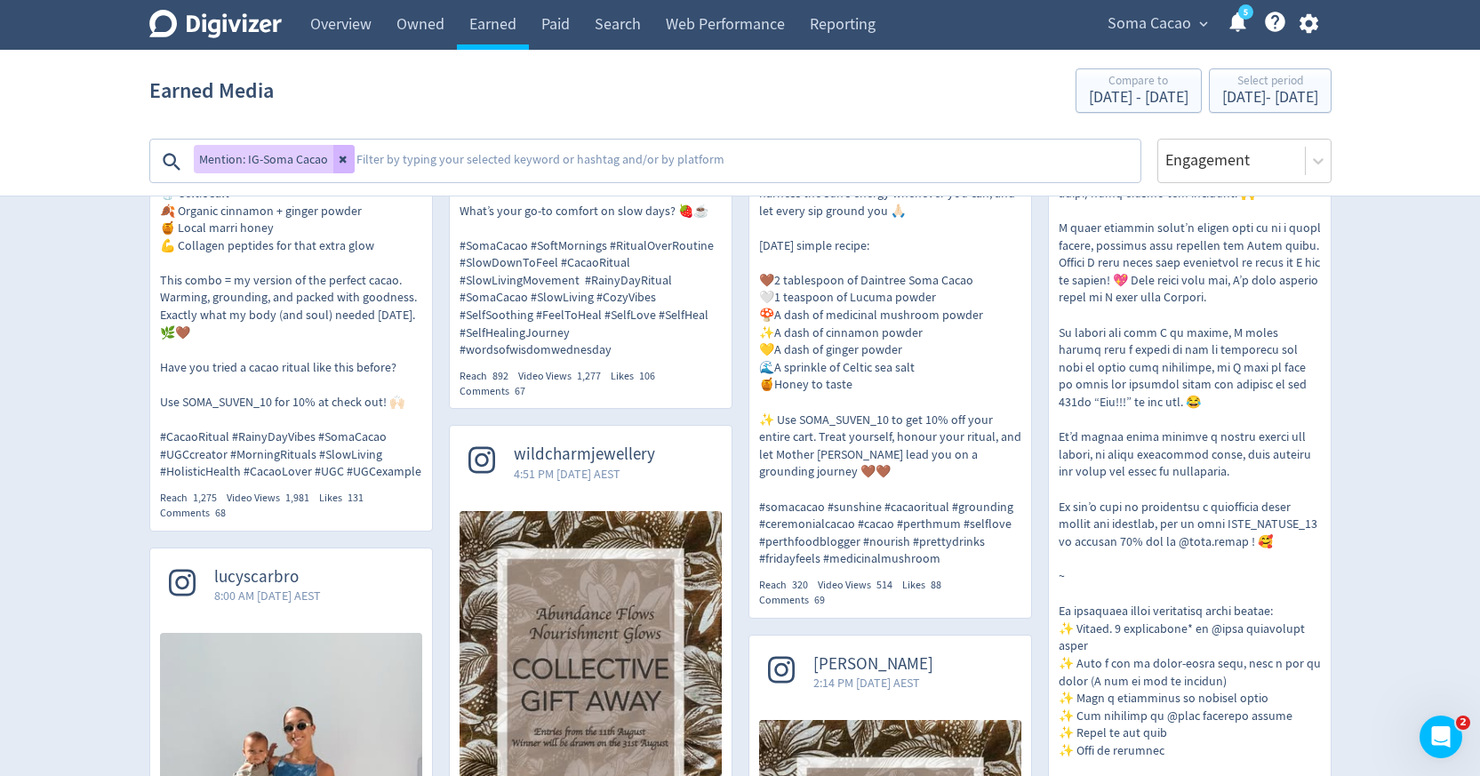
scroll to position [797, 0]
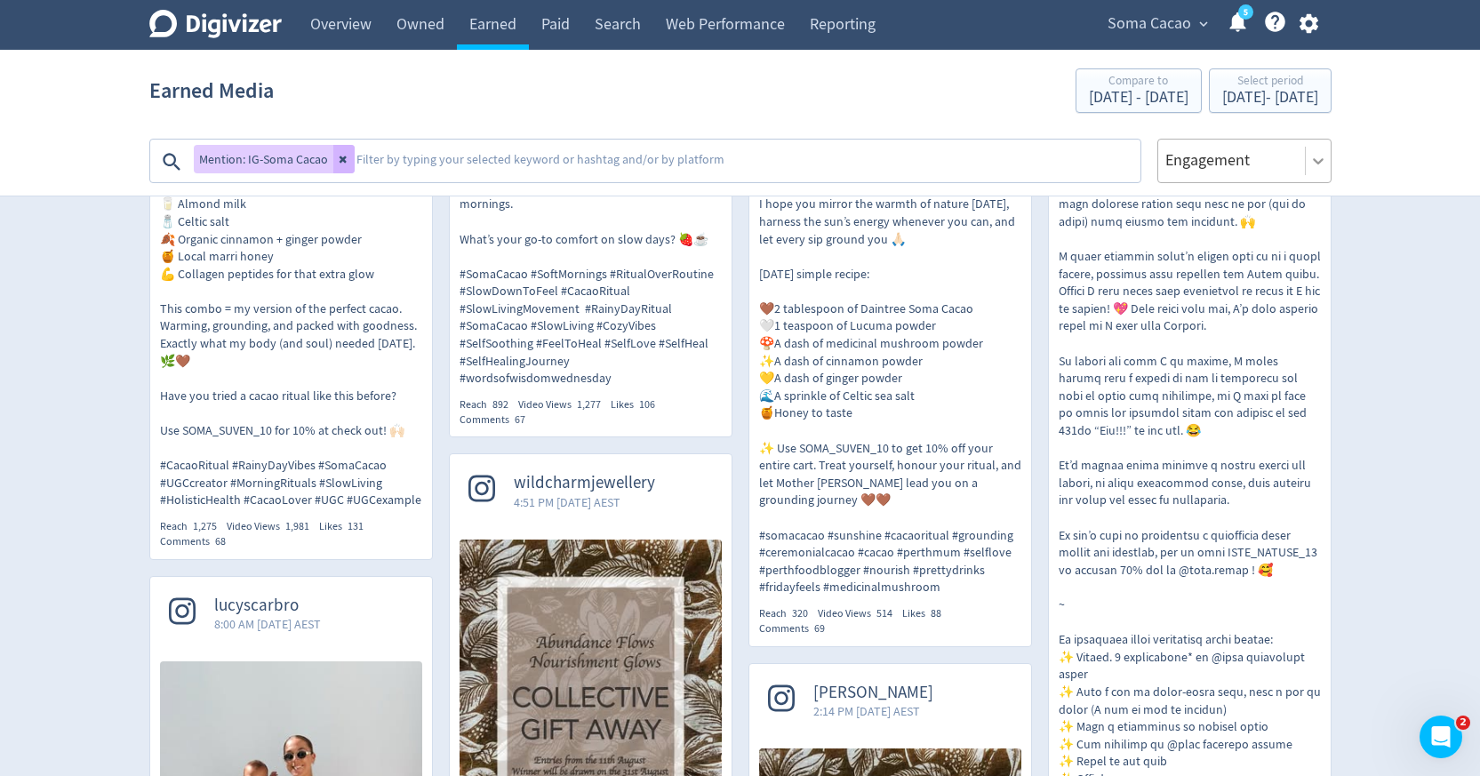
click at [1318, 155] on icon at bounding box center [1318, 161] width 18 height 18
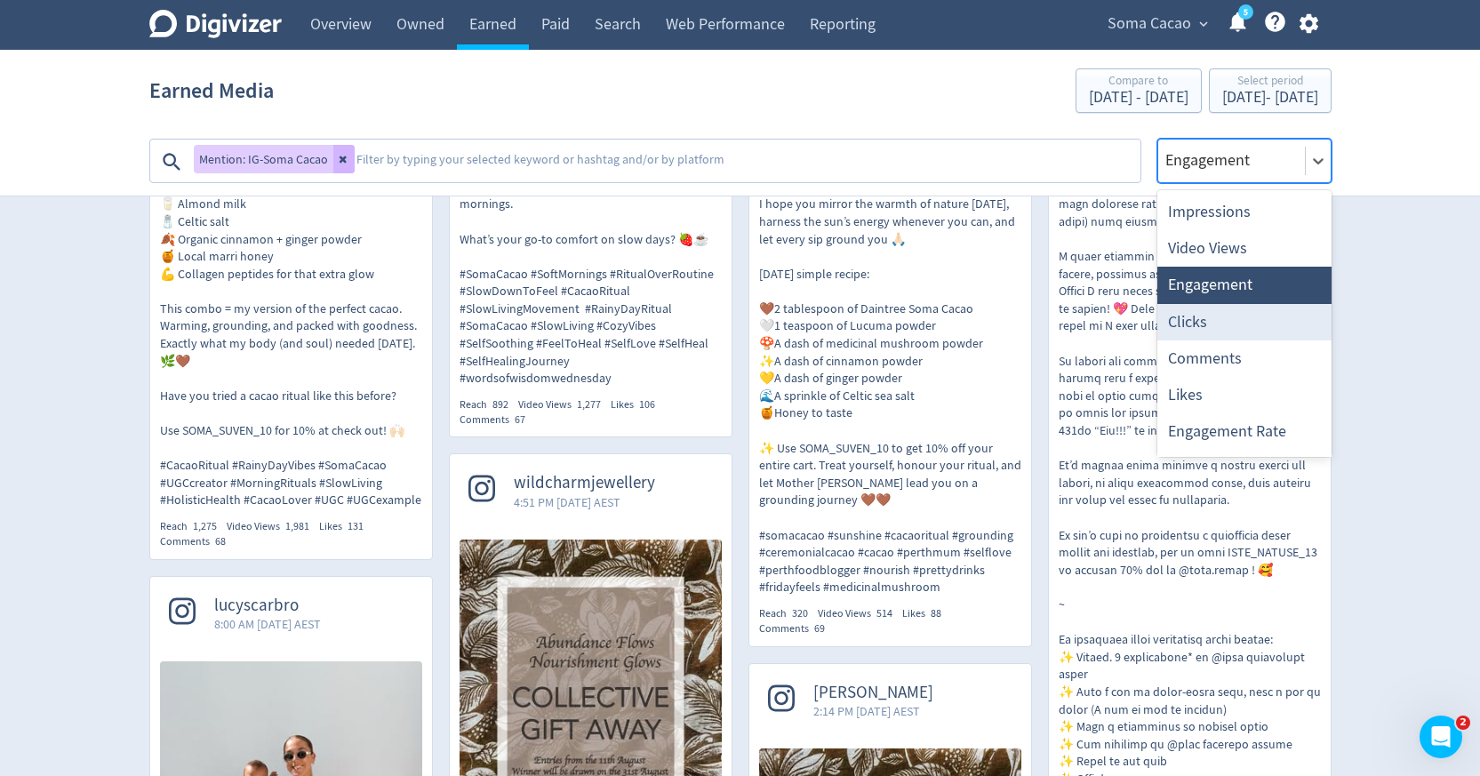
scroll to position [33, 0]
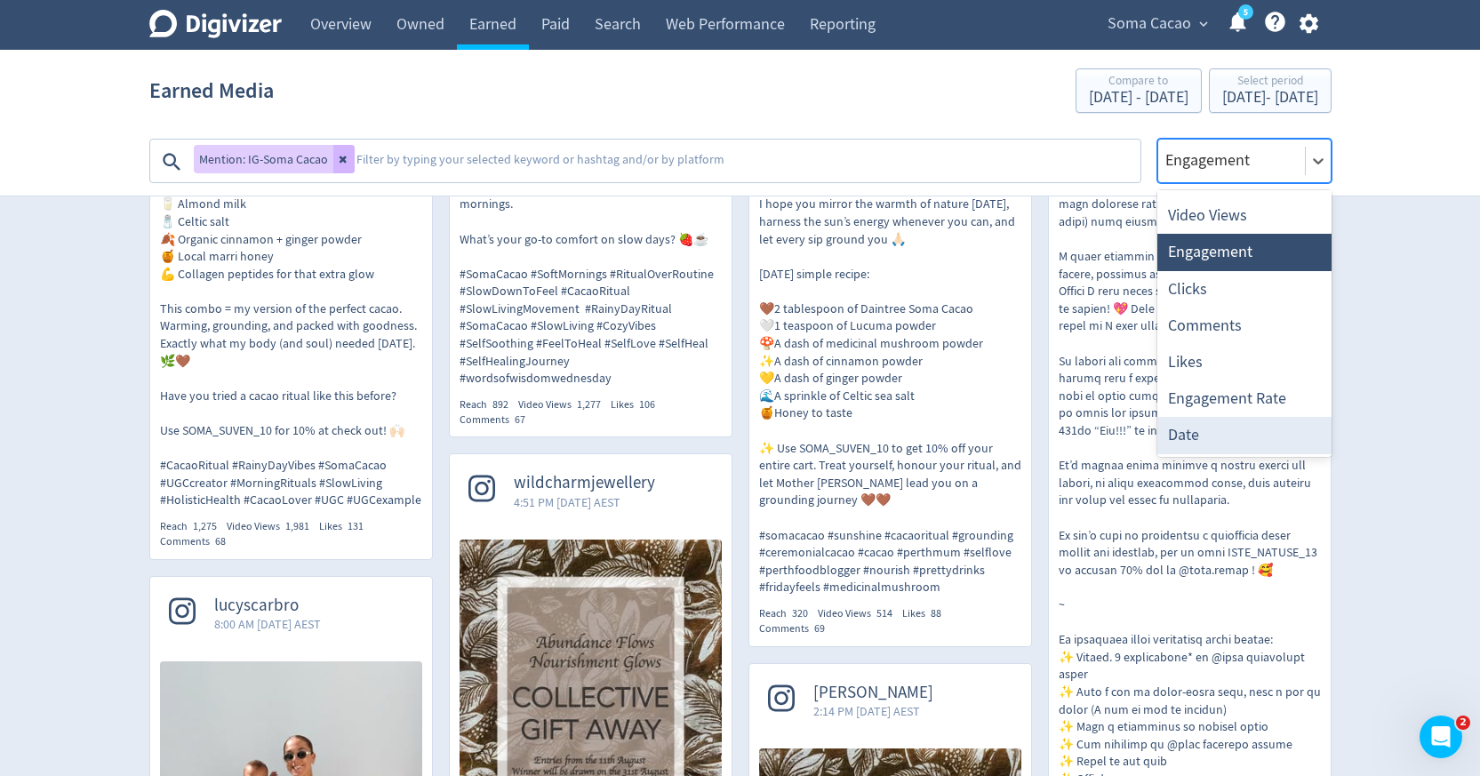
click at [1212, 442] on div "Date" at bounding box center [1244, 435] width 174 height 36
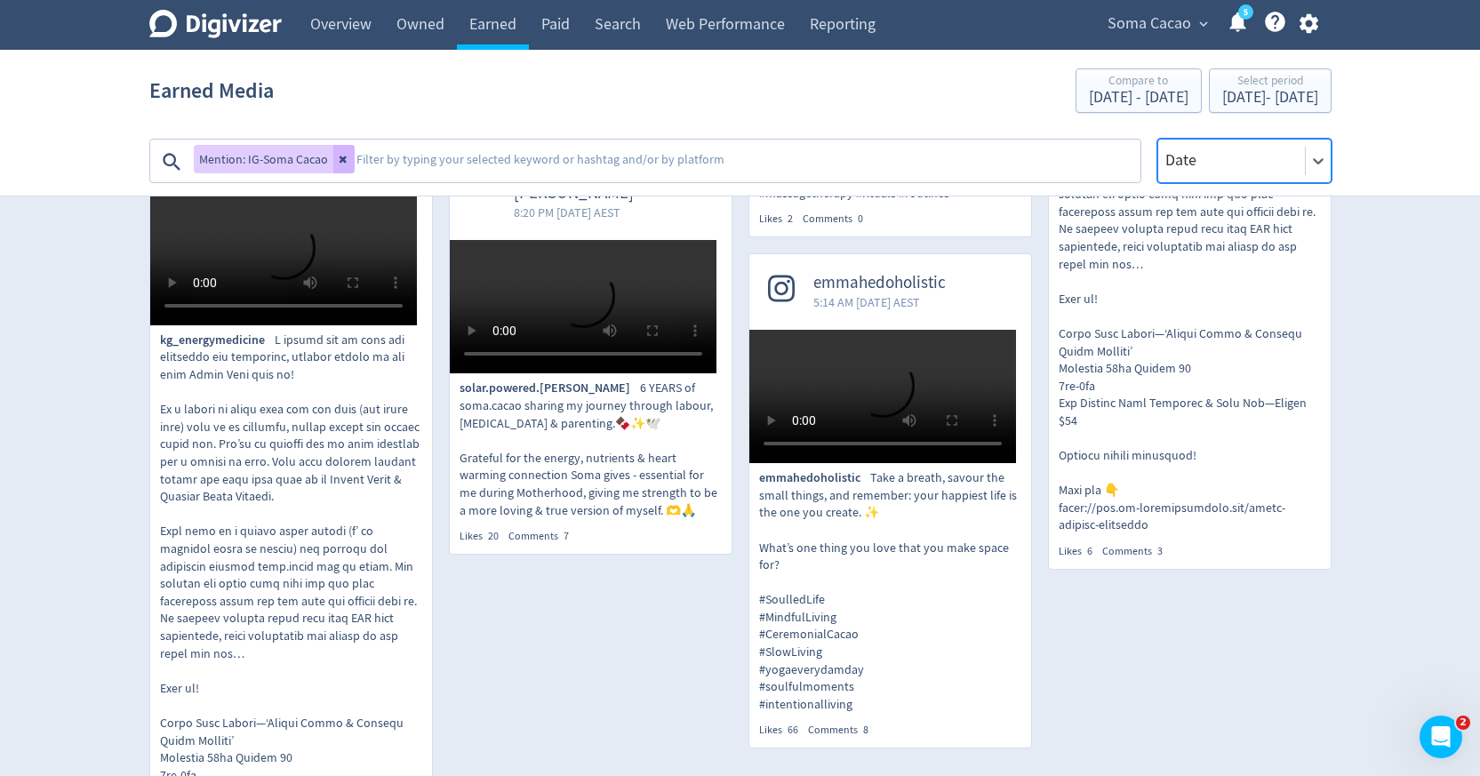
scroll to position [4483, 0]
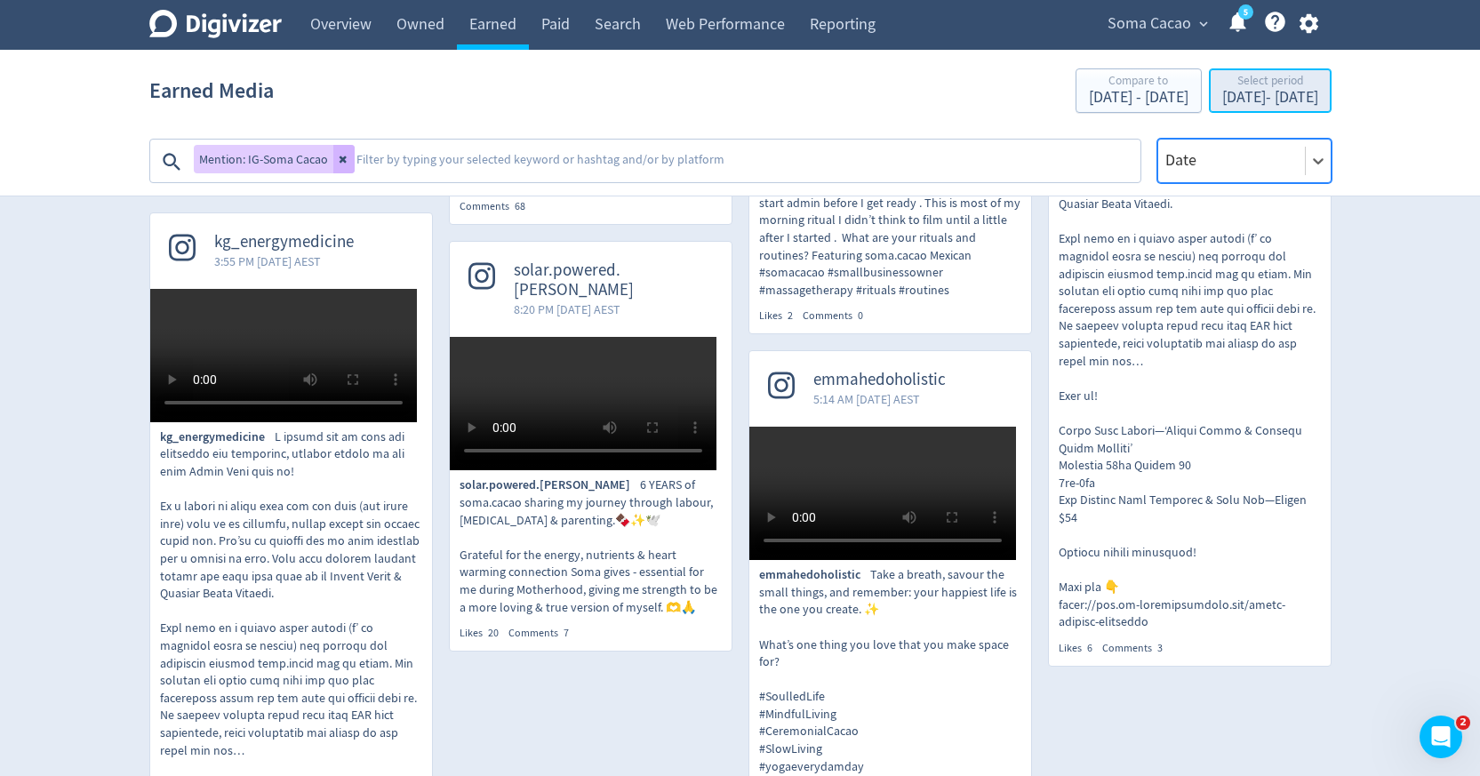
click at [1241, 89] on div "Select period" at bounding box center [1270, 82] width 96 height 15
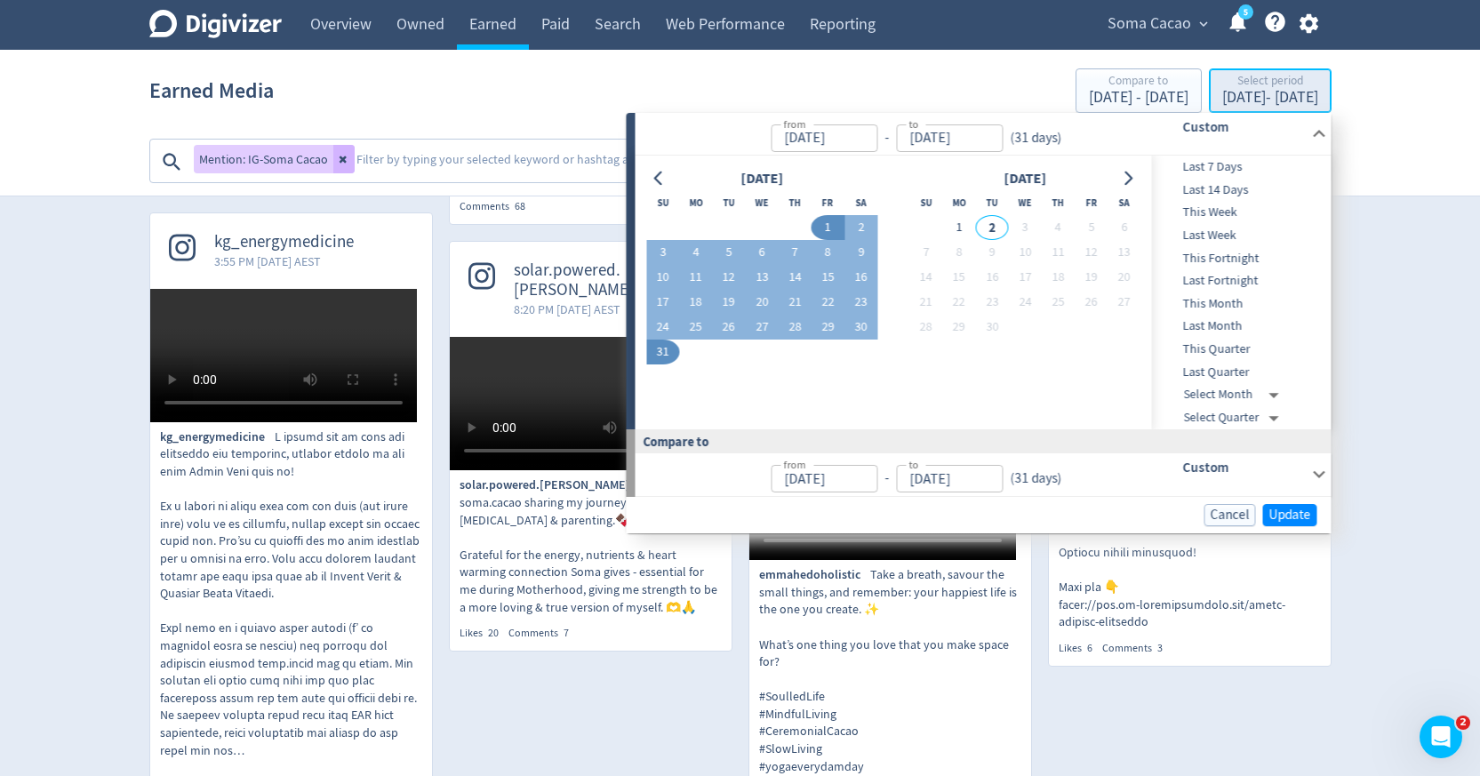
type input "Aug 01, 2025"
type input "Aug 31, 2025"
type input "Jul 01, 2025"
type input "Jul 31, 2025"
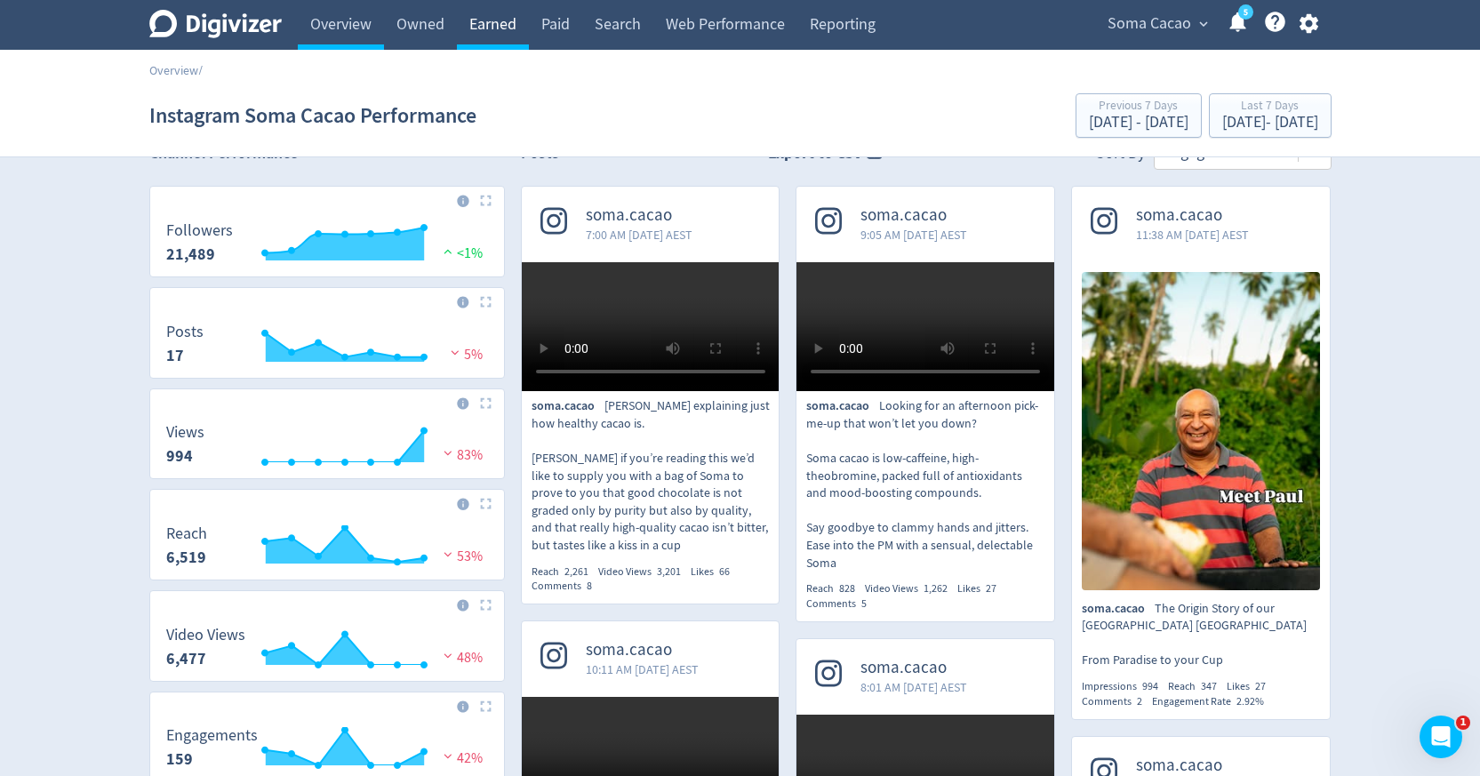
click at [521, 33] on link "Earned" at bounding box center [493, 25] width 72 height 50
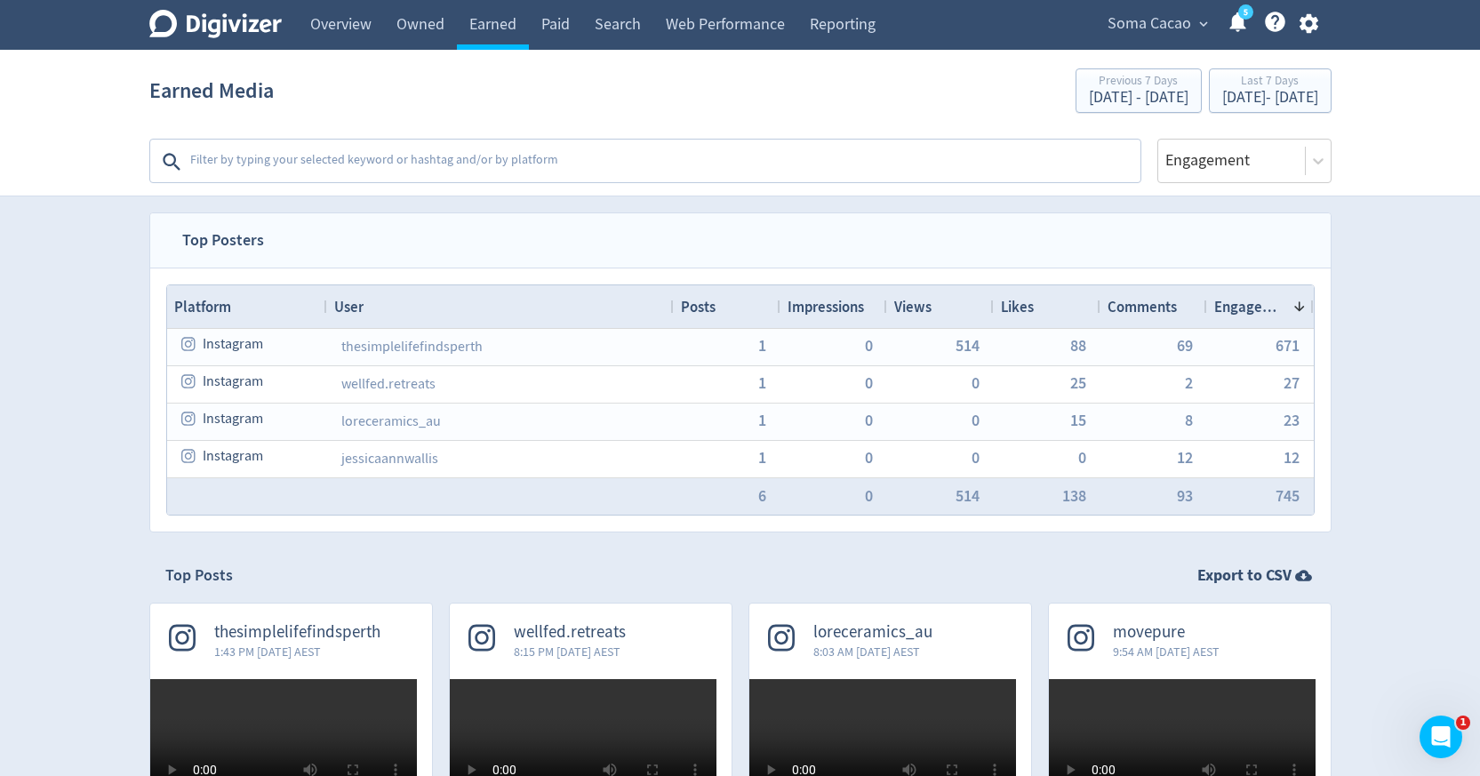
click at [914, 313] on span "Views" at bounding box center [912, 307] width 37 height 20
